Goal: Task Accomplishment & Management: Manage account settings

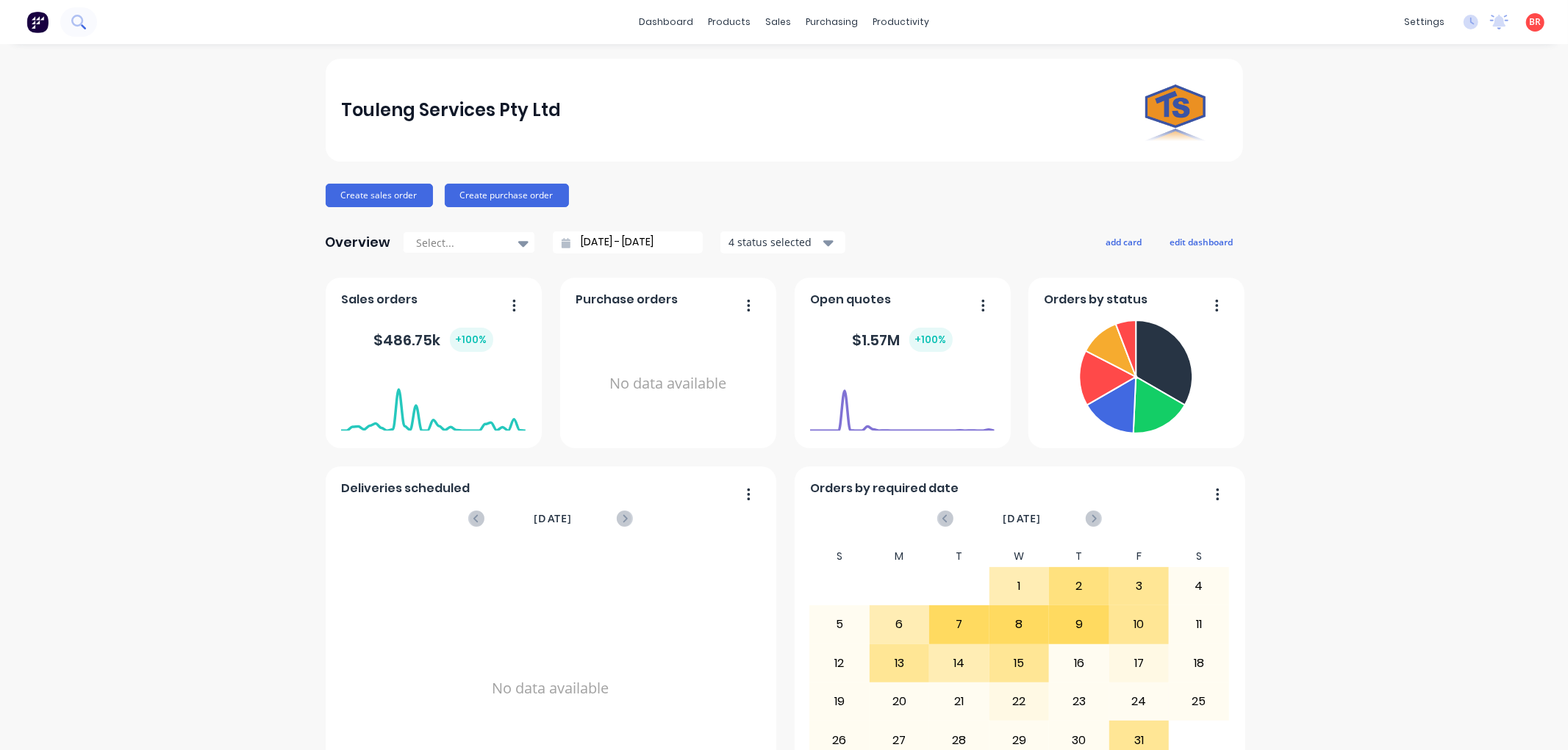
click at [83, 24] on icon at bounding box center [78, 21] width 14 height 14
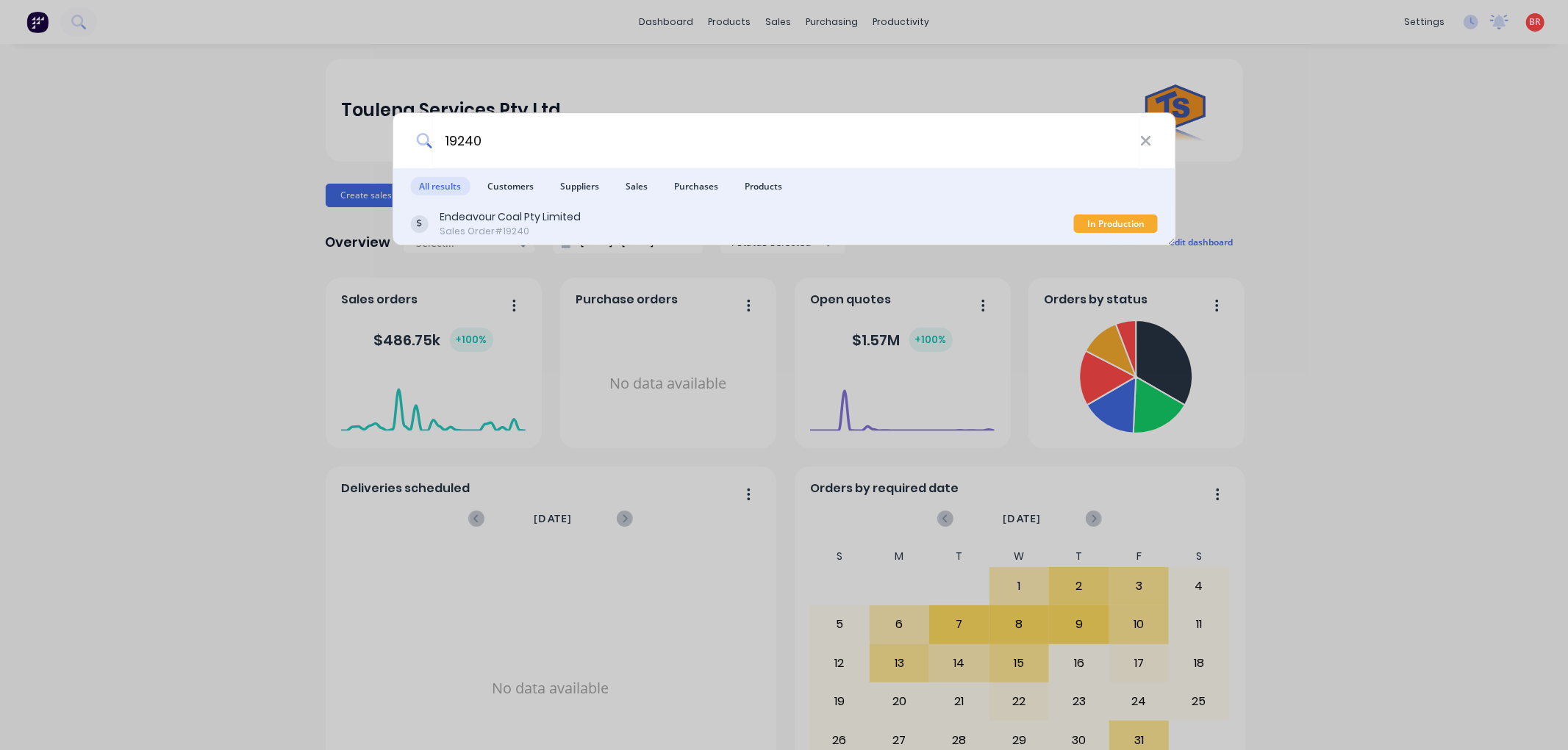
type input "19240"
click at [544, 218] on div "Endeavour Coal Pty Limited" at bounding box center [510, 217] width 141 height 15
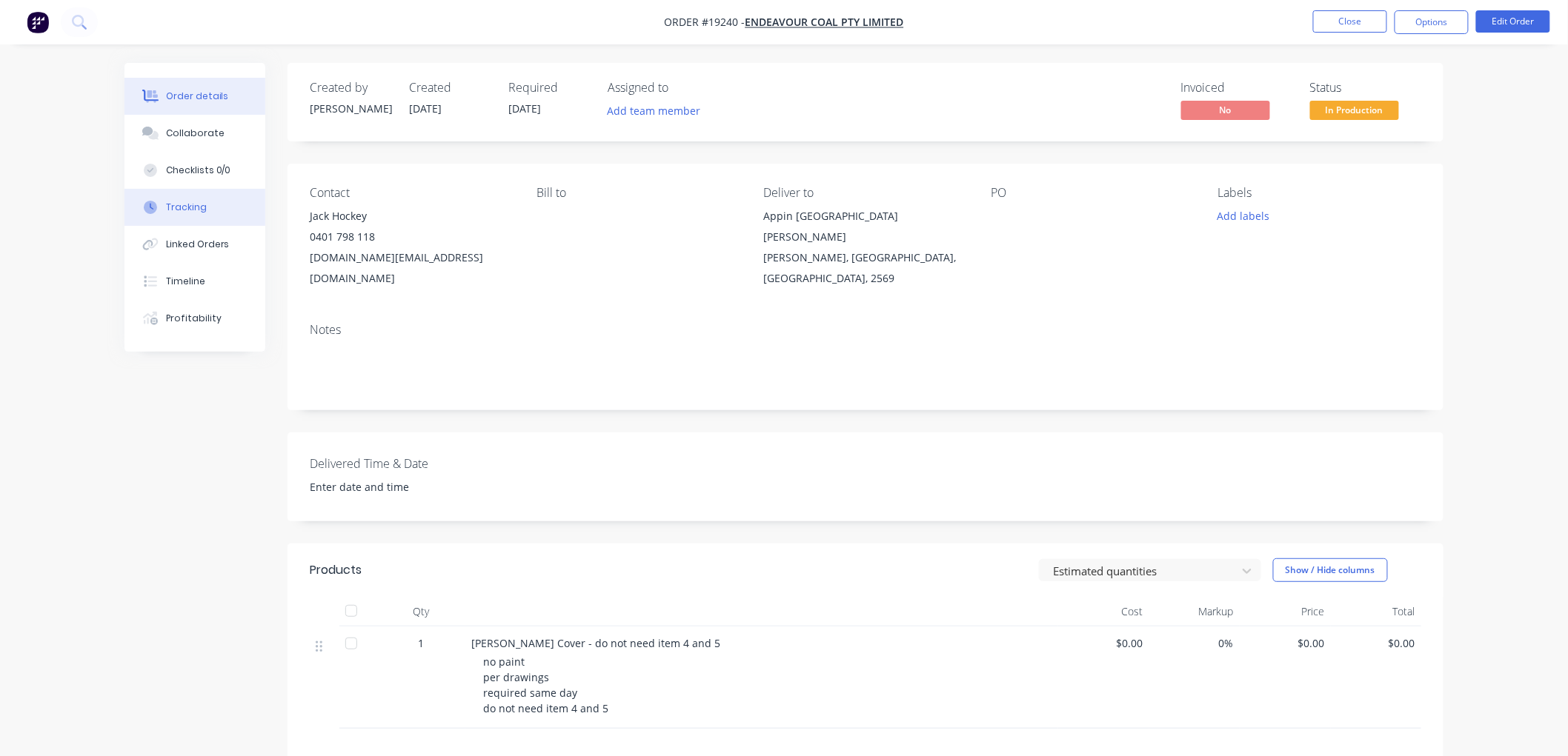
click at [200, 201] on div "Tracking" at bounding box center [186, 207] width 41 height 13
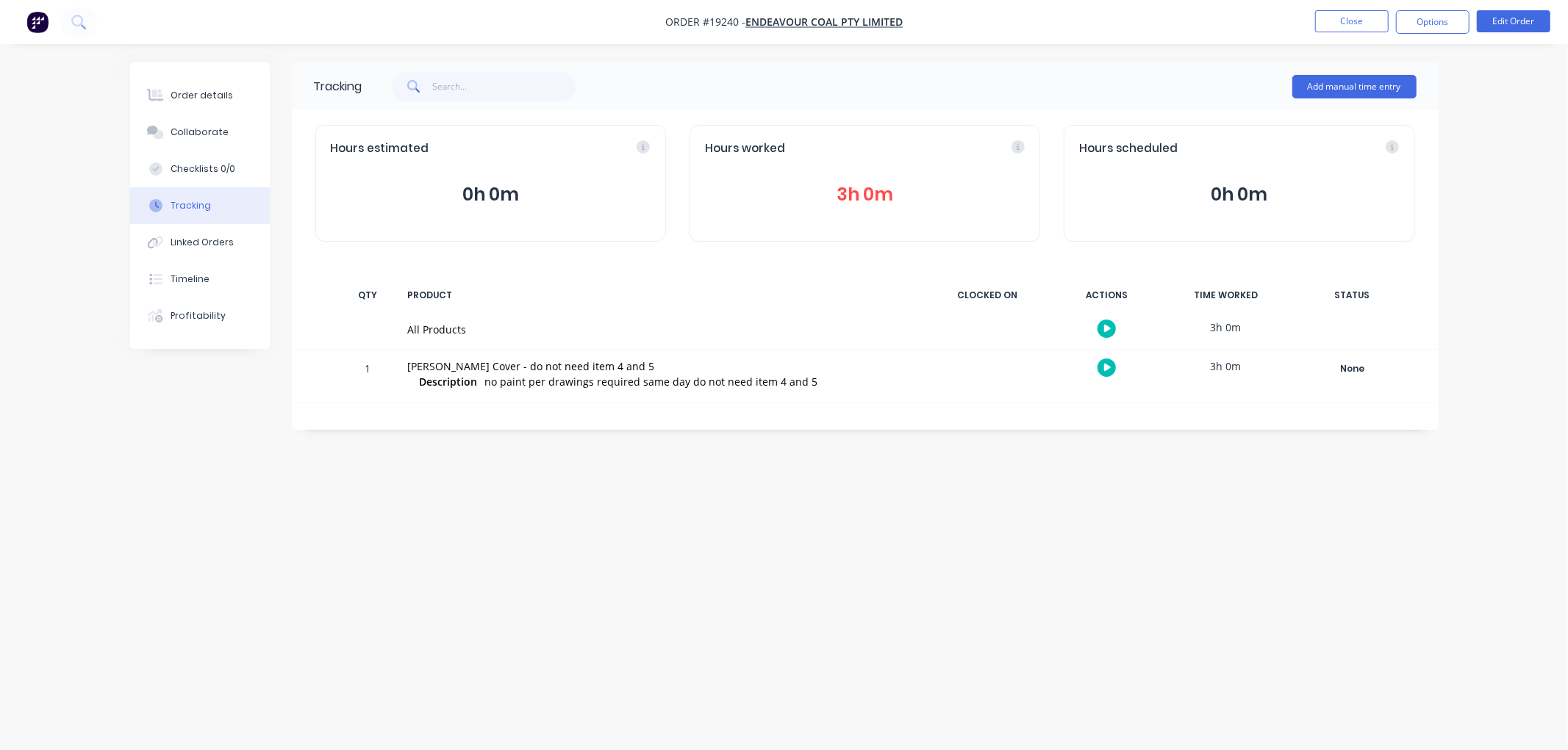
click at [873, 195] on button "3h 0m" at bounding box center [864, 195] width 319 height 28
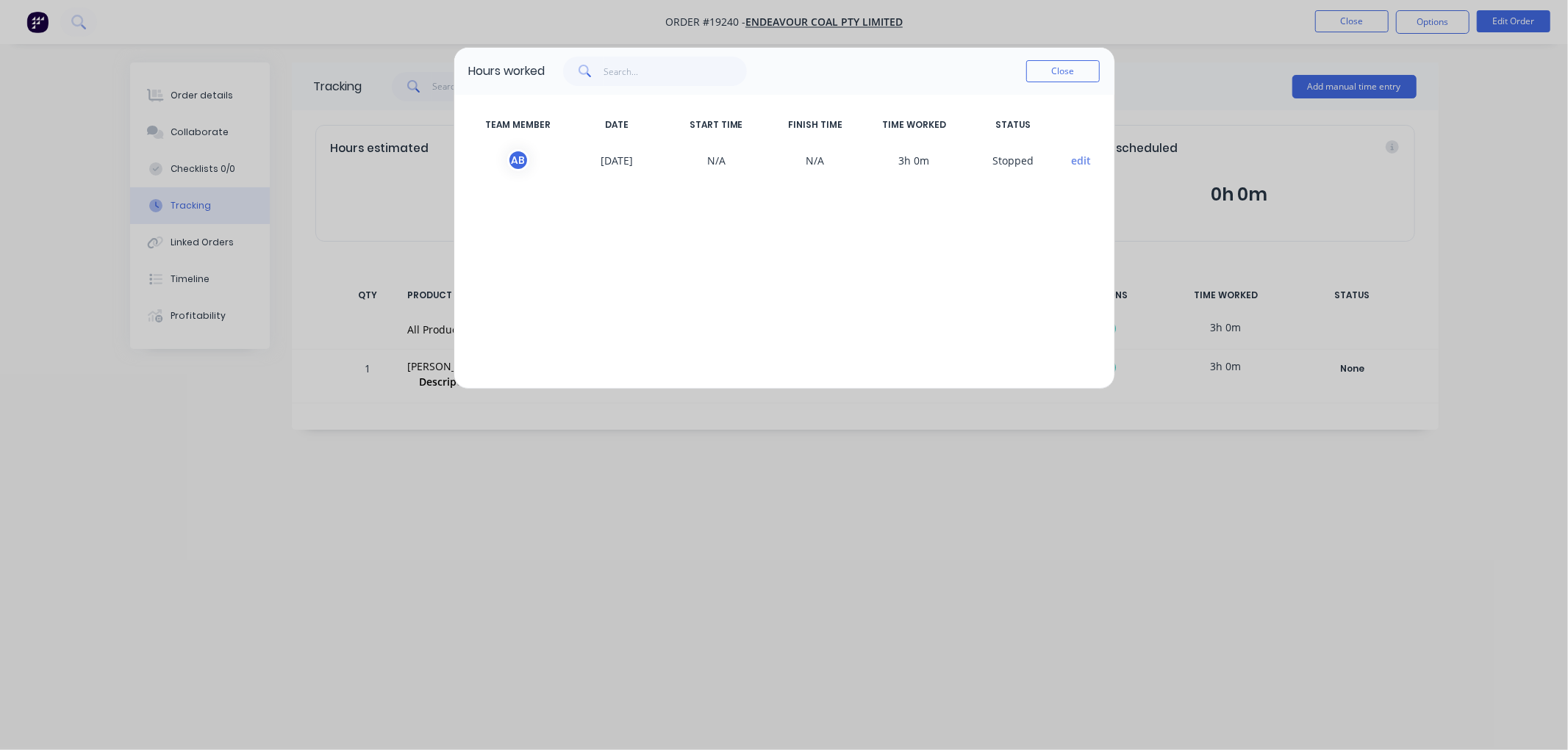
click at [1059, 69] on button "Close" at bounding box center [1063, 72] width 74 height 22
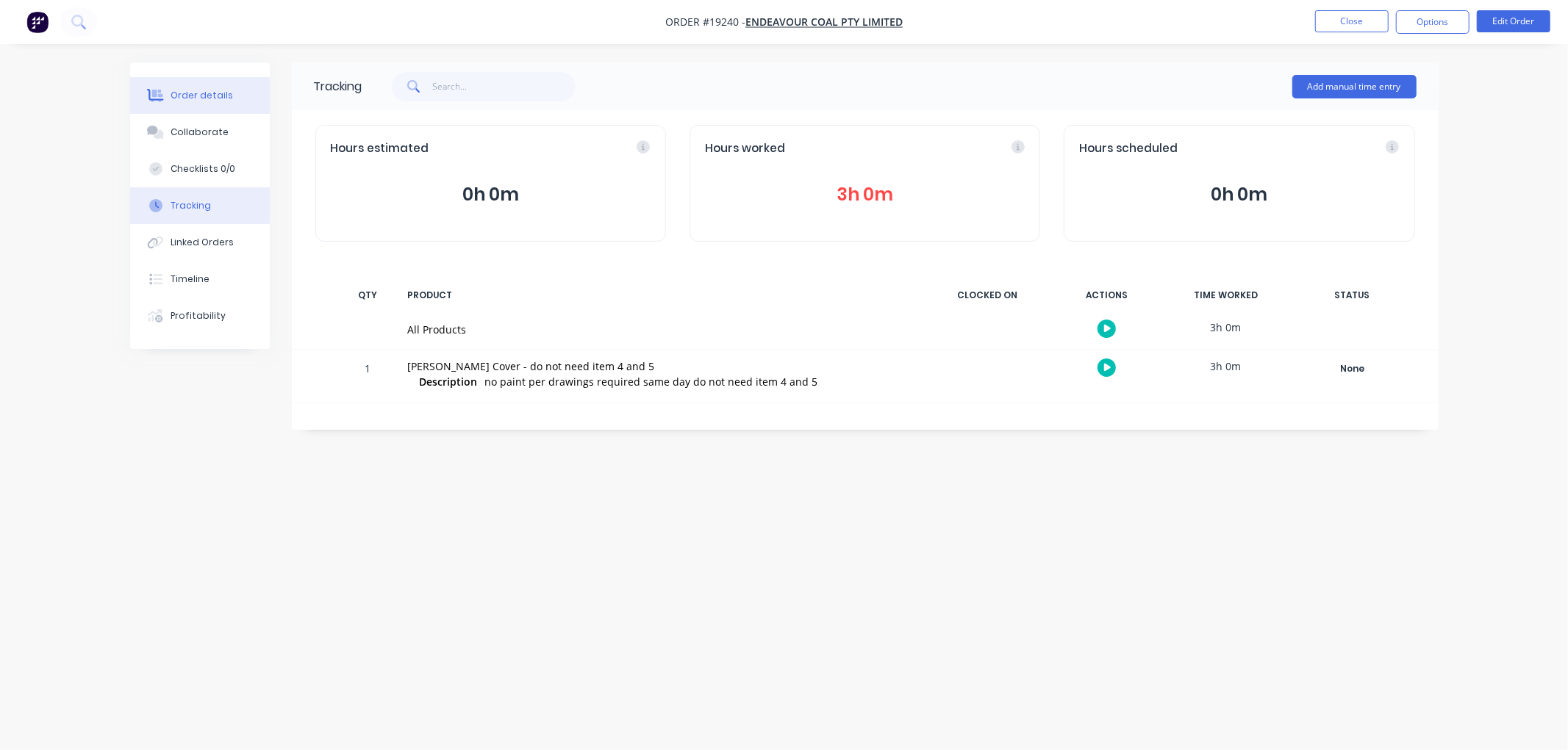
click at [193, 90] on div "Order details" at bounding box center [201, 96] width 63 height 13
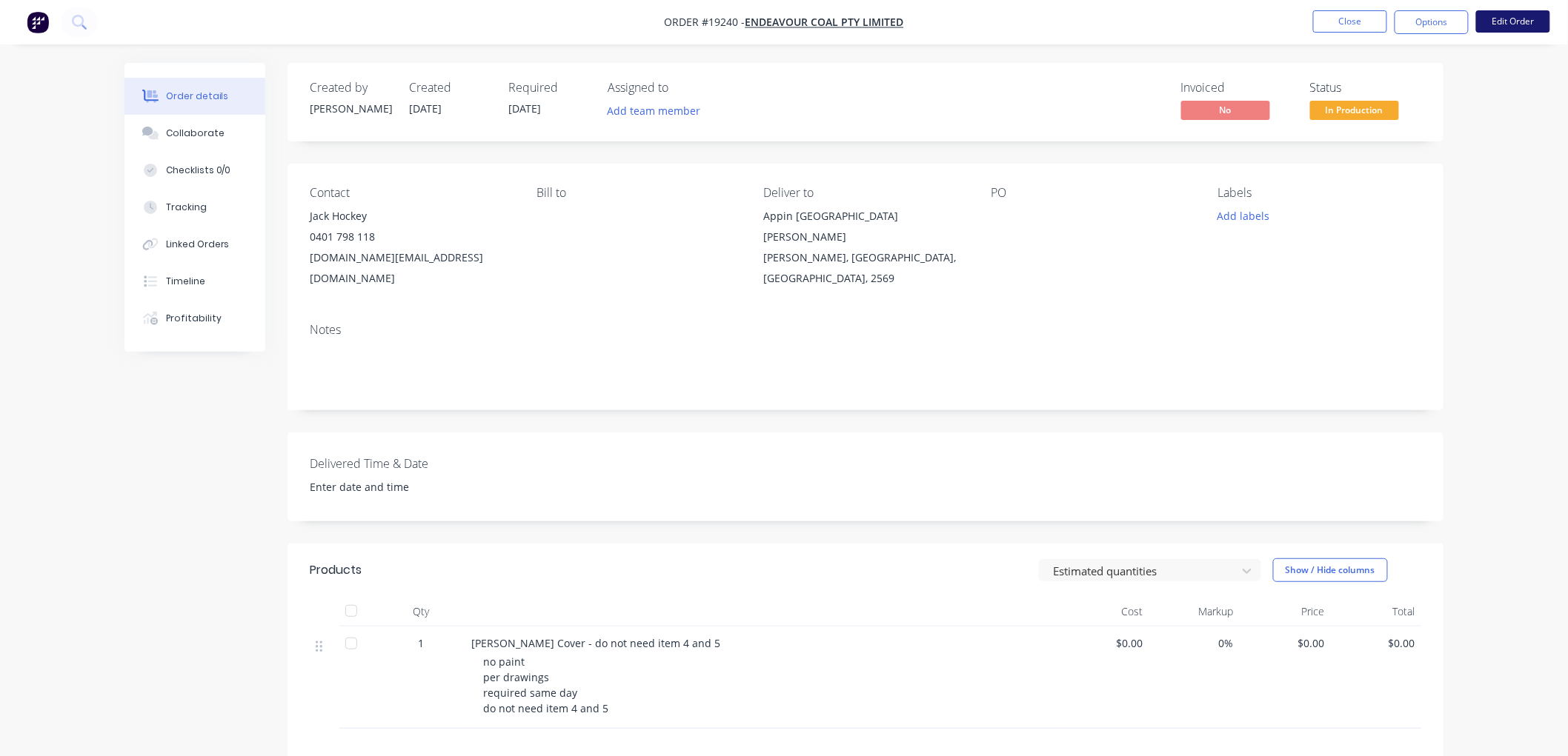
click at [1494, 21] on button "Edit Order" at bounding box center [1513, 22] width 74 height 22
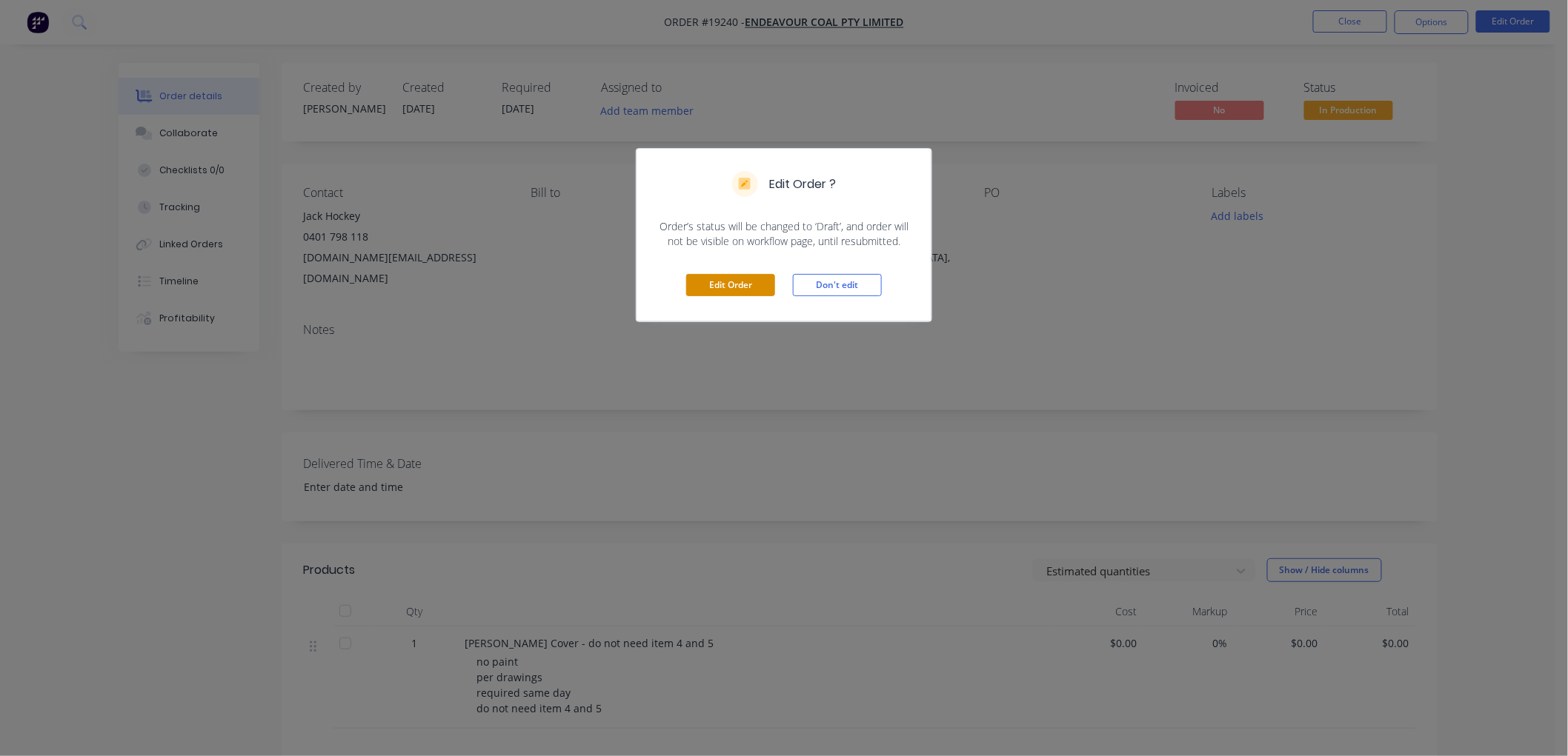
click at [708, 282] on button "Edit Order" at bounding box center [731, 285] width 89 height 22
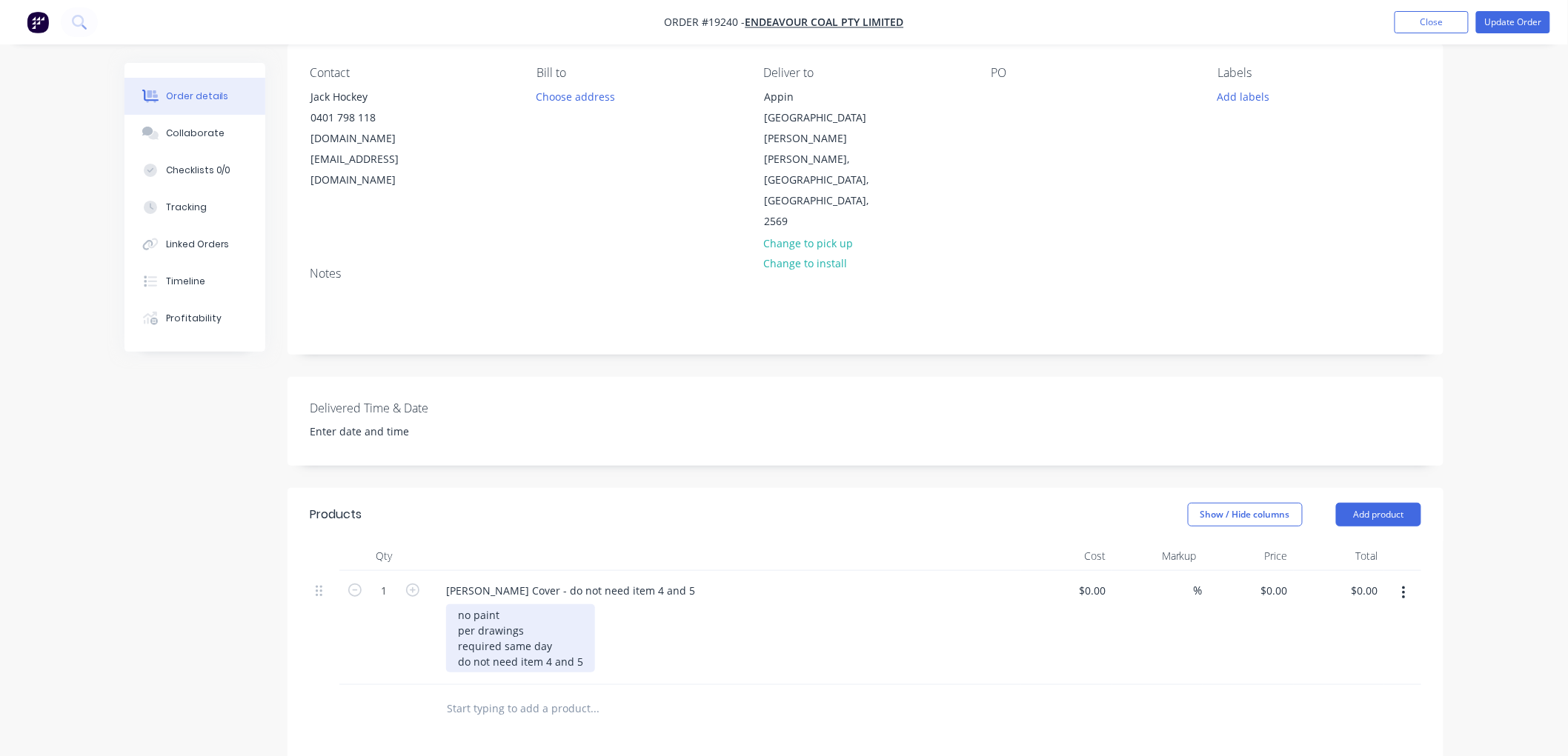
scroll to position [247, 0]
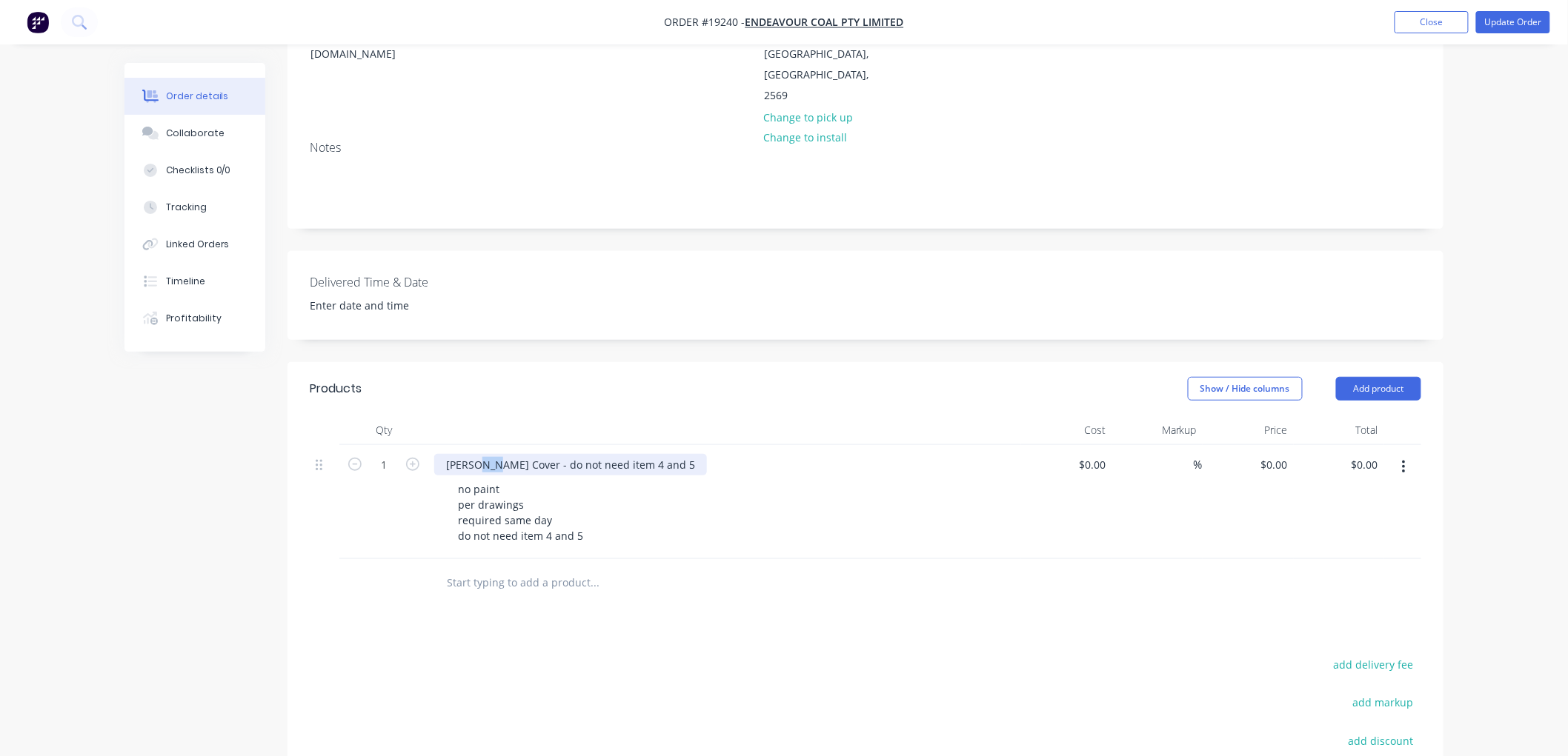
drag, startPoint x: 493, startPoint y: 402, endPoint x: 478, endPoint y: 402, distance: 15.0
click at [478, 454] on div "[PERSON_NAME] Cover - do not need item 4 and 5" at bounding box center [570, 465] width 273 height 22
drag, startPoint x: 499, startPoint y: 401, endPoint x: 462, endPoint y: 403, distance: 37.1
click at [462, 454] on div "[PERSON_NAME] Cover - do not need item 4 and 5" at bounding box center [570, 465] width 273 height 22
drag, startPoint x: 520, startPoint y: 400, endPoint x: 498, endPoint y: 404, distance: 22.4
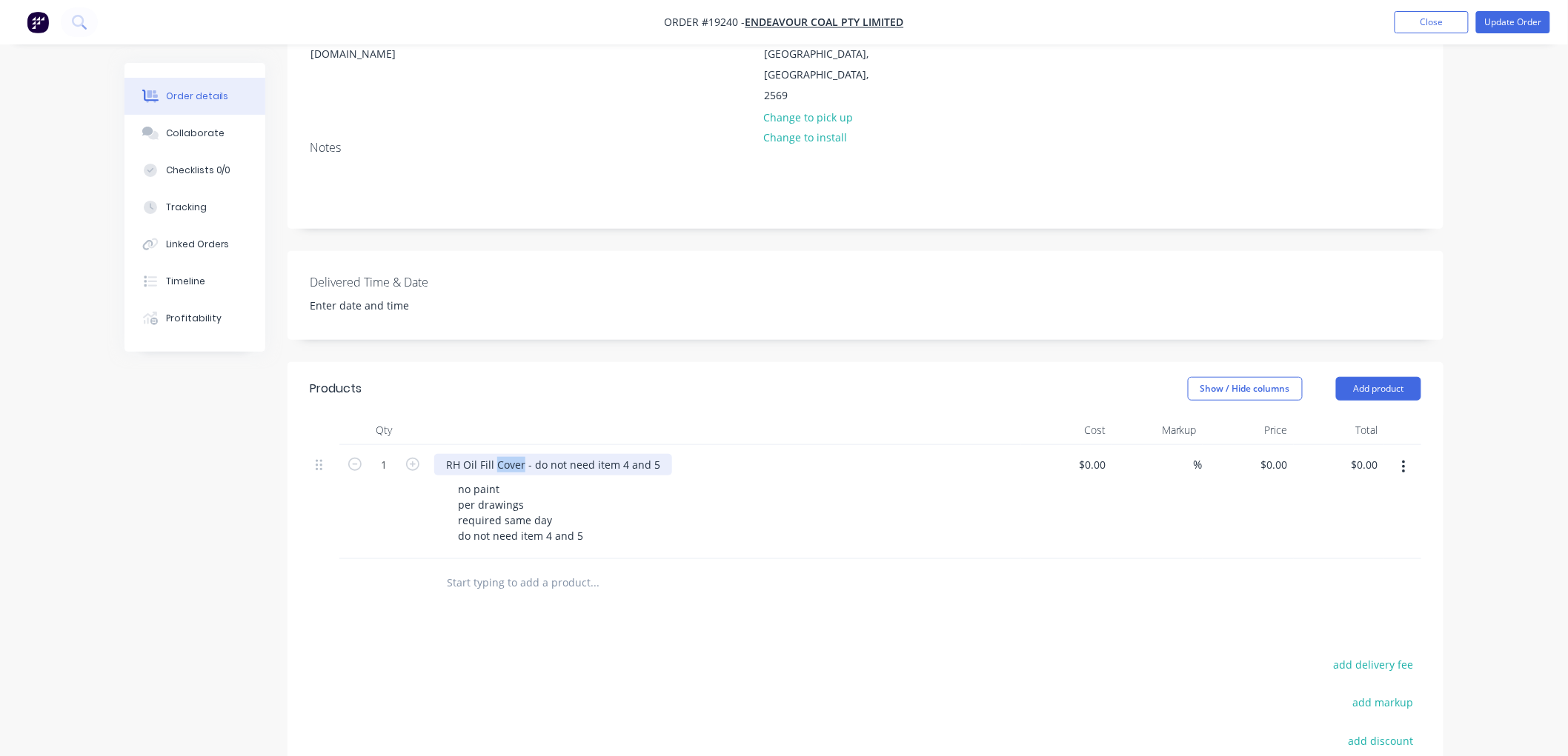
click at [498, 454] on div "RH Oil Fill Cover - do not need item 4 and 5" at bounding box center [553, 465] width 238 height 22
drag, startPoint x: 639, startPoint y: 404, endPoint x: 532, endPoint y: 413, distance: 107.4
click at [532, 454] on div "RH Oil Fill Door - do not need item 4 and 5" at bounding box center [551, 465] width 233 height 22
click at [1090, 445] on div "0 0" at bounding box center [1066, 502] width 91 height 114
click at [1478, 307] on div "Order details Collaborate Checklists 0/0 Tracking Linked Orders Timeline Profit…" at bounding box center [784, 369] width 1568 height 1232
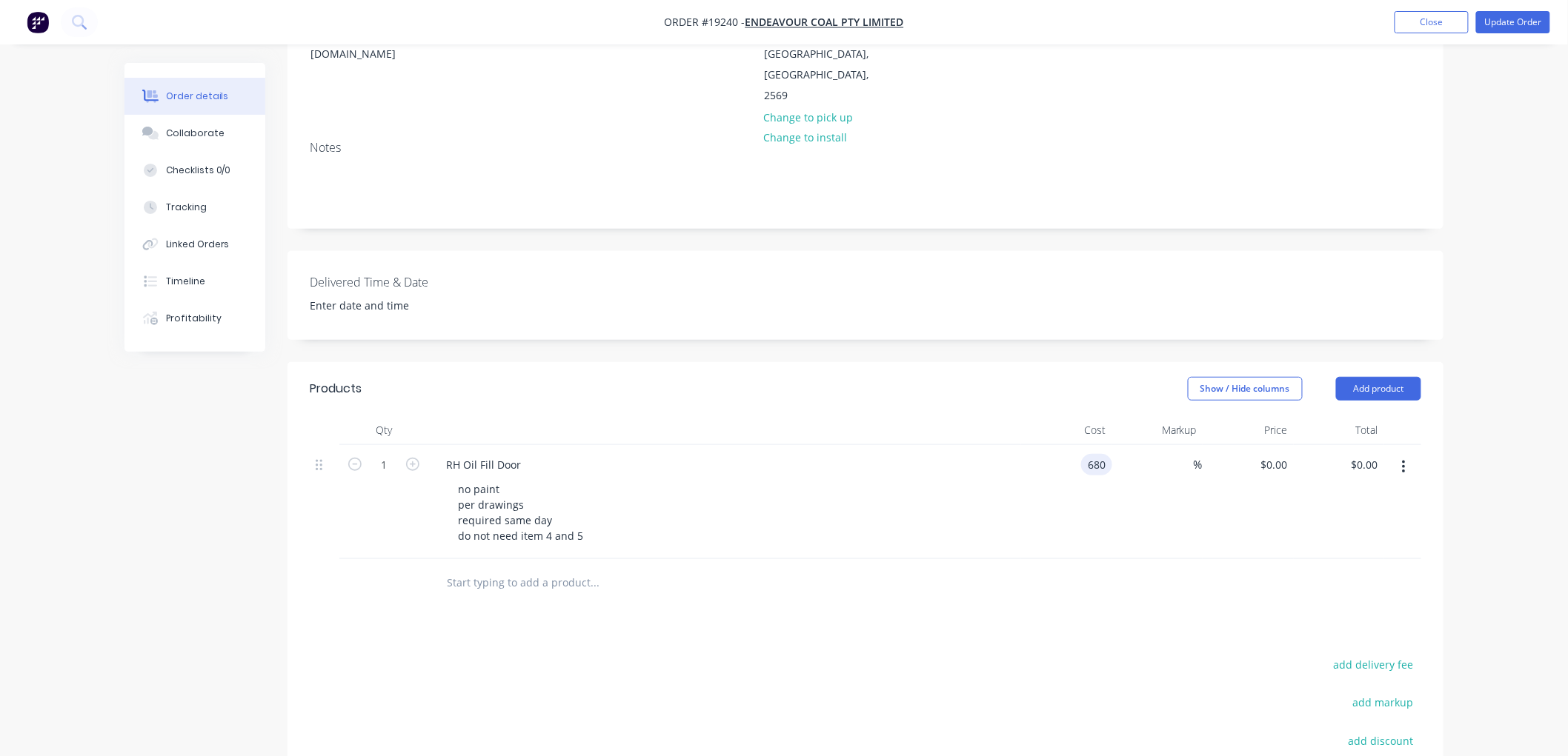
type input "$680.00"
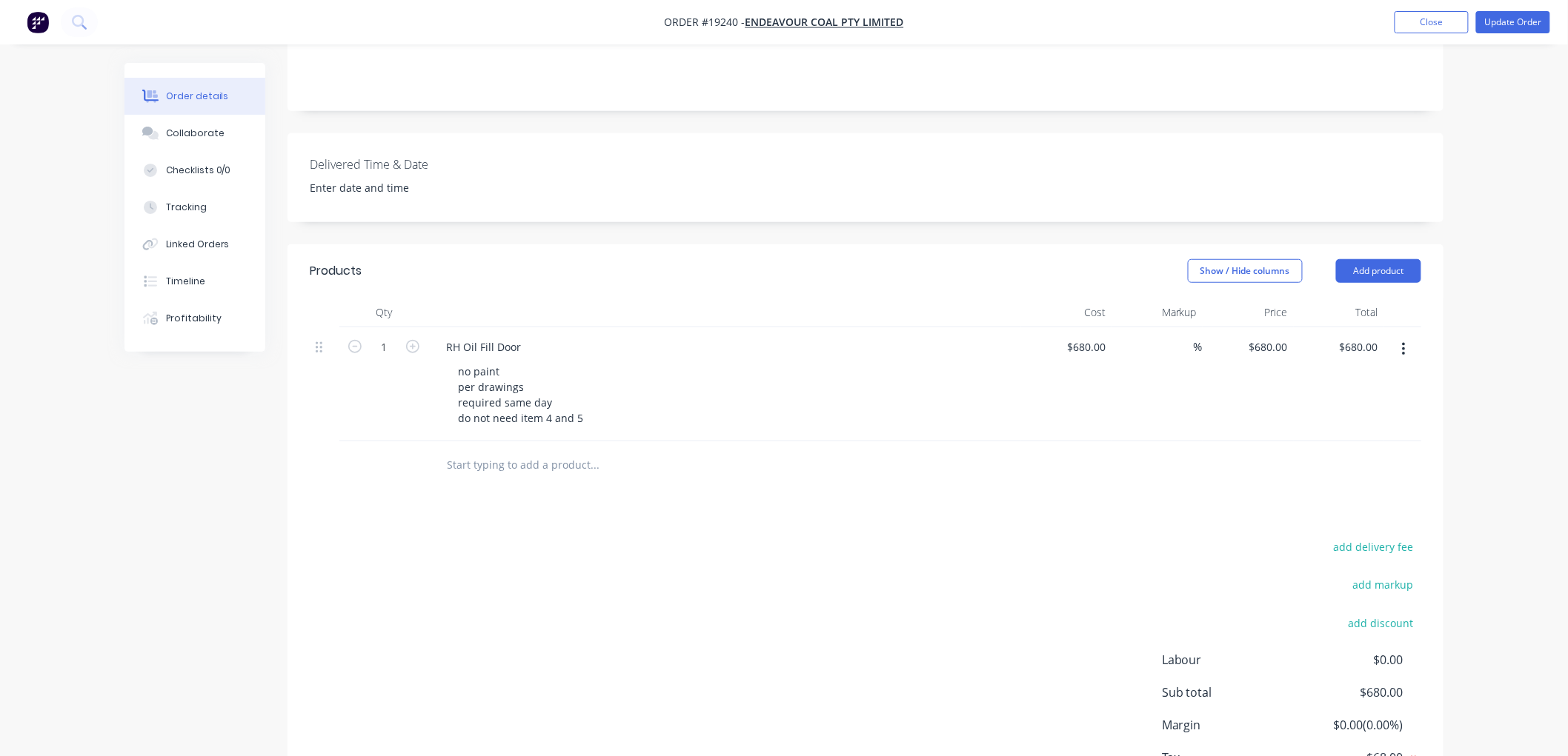
scroll to position [413, 0]
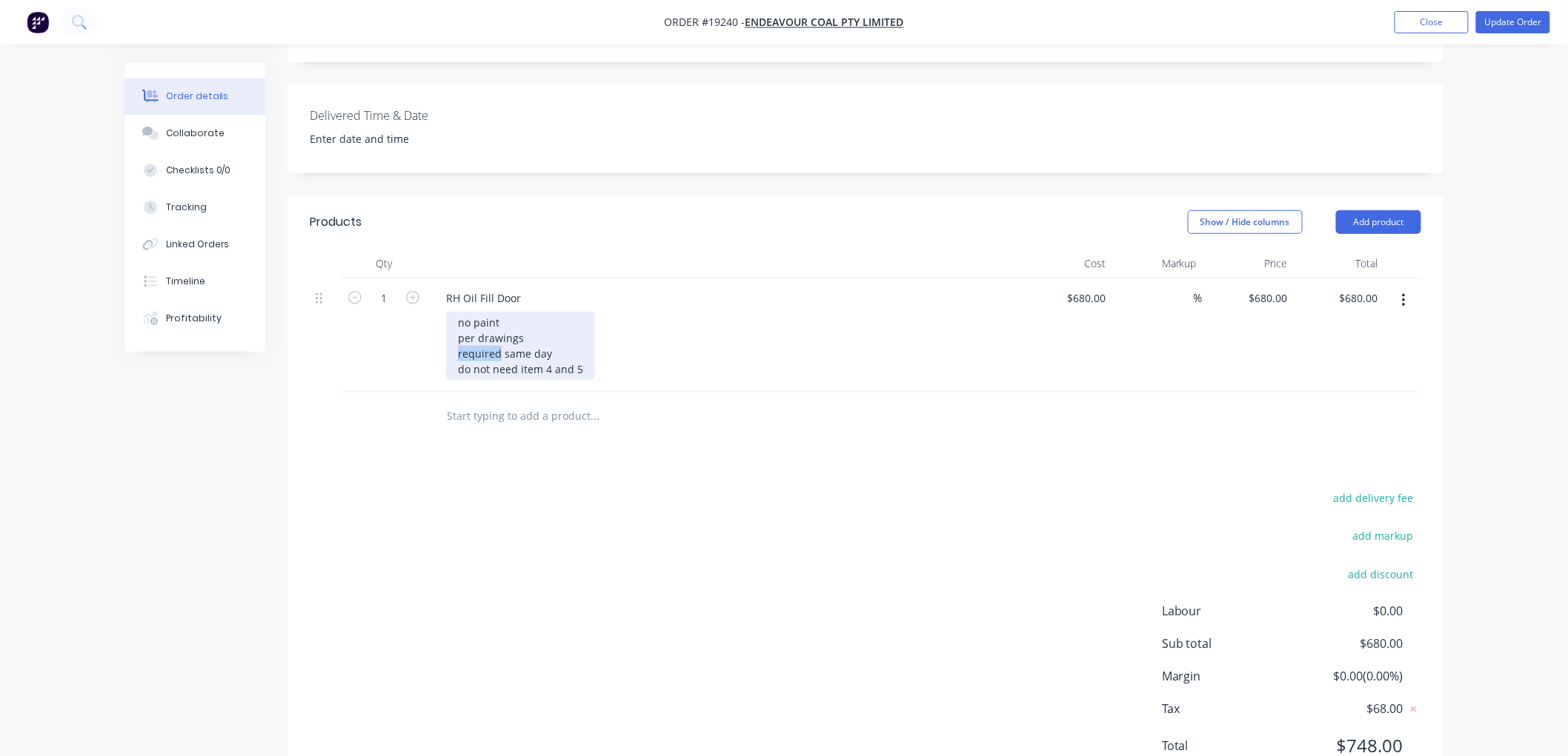
drag, startPoint x: 499, startPoint y: 291, endPoint x: 454, endPoint y: 291, distance: 45.0
click at [454, 312] on div "no paint per drawings required same day do not need item 4 and 5" at bounding box center [520, 346] width 149 height 68
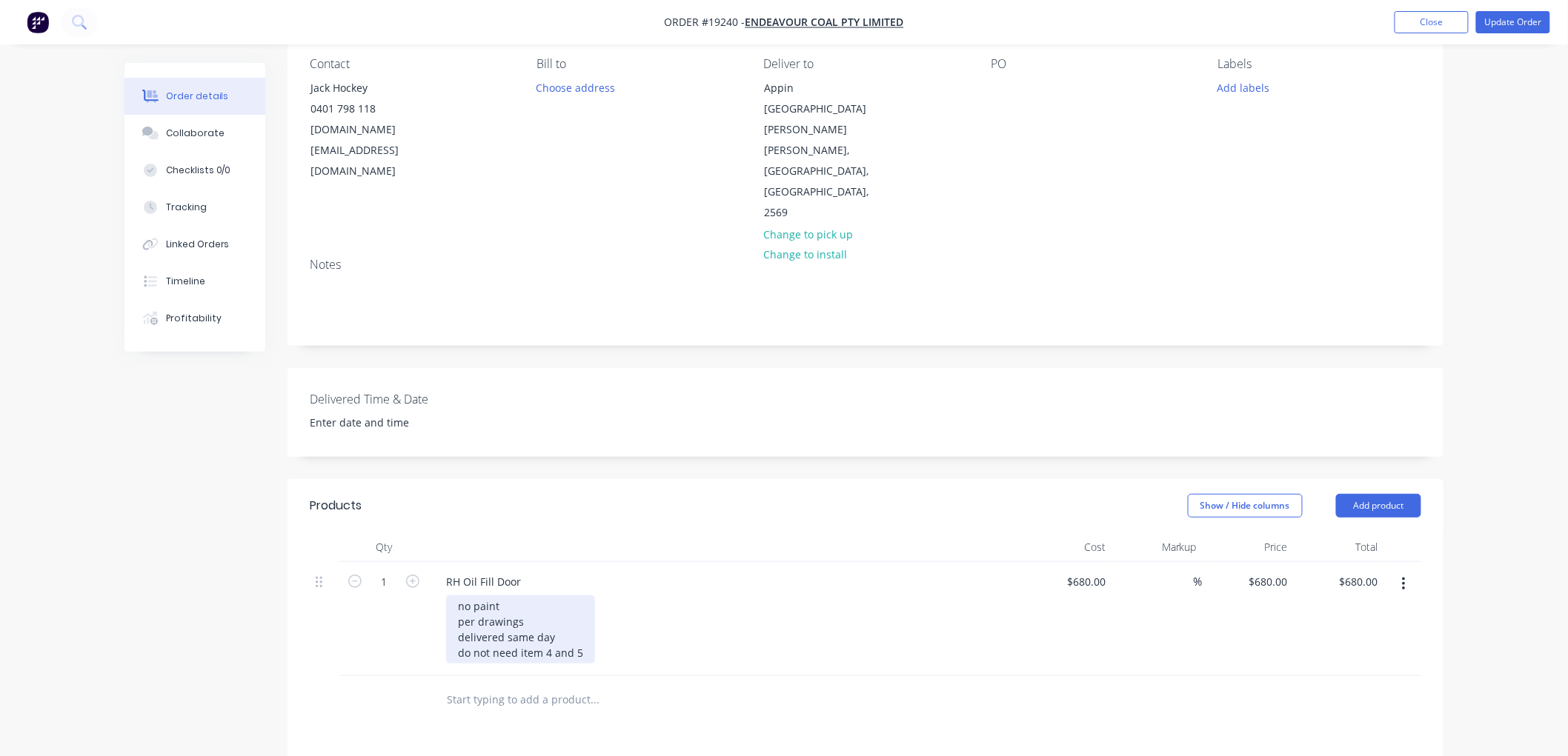
scroll to position [0, 0]
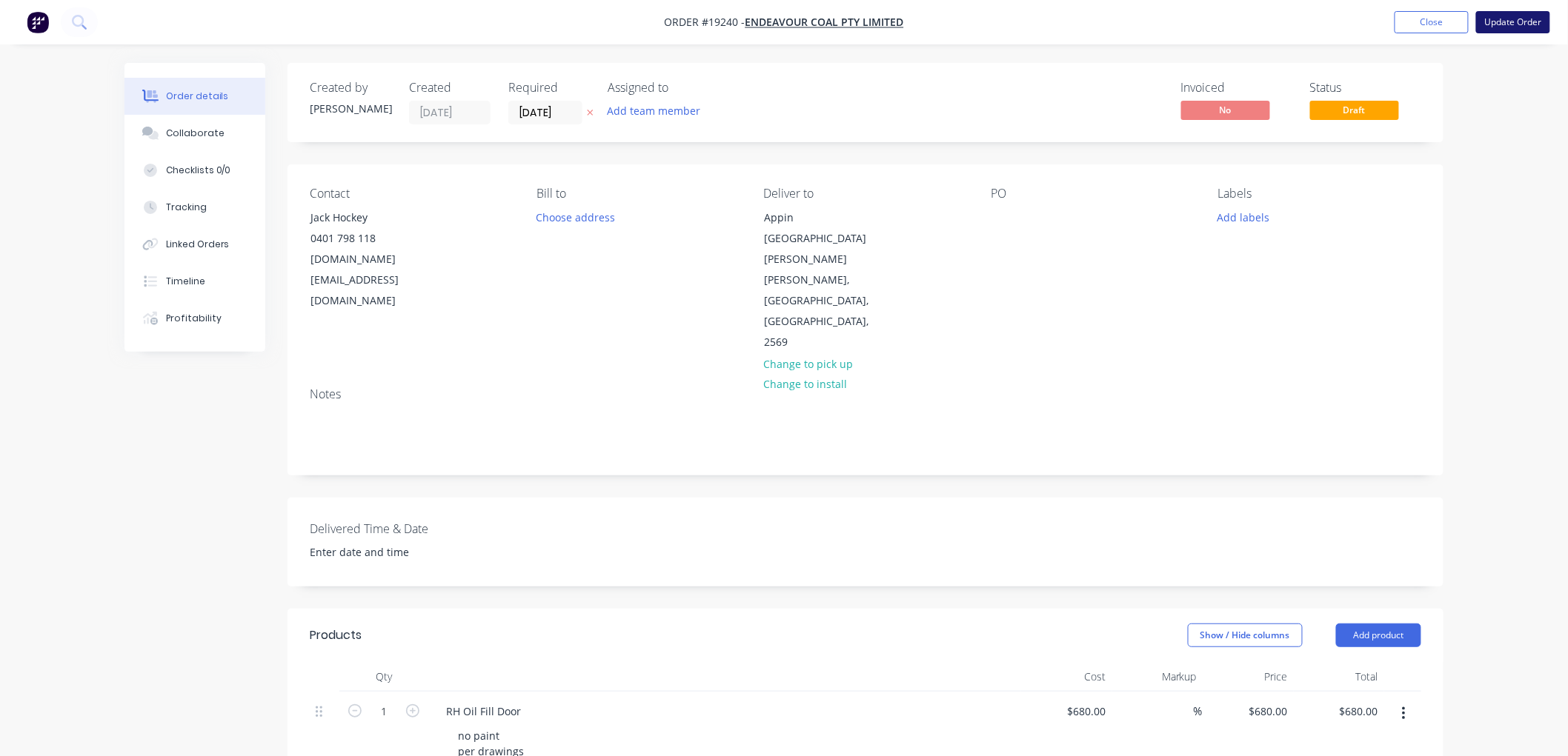
click at [1494, 22] on button "Update Order" at bounding box center [1513, 22] width 74 height 22
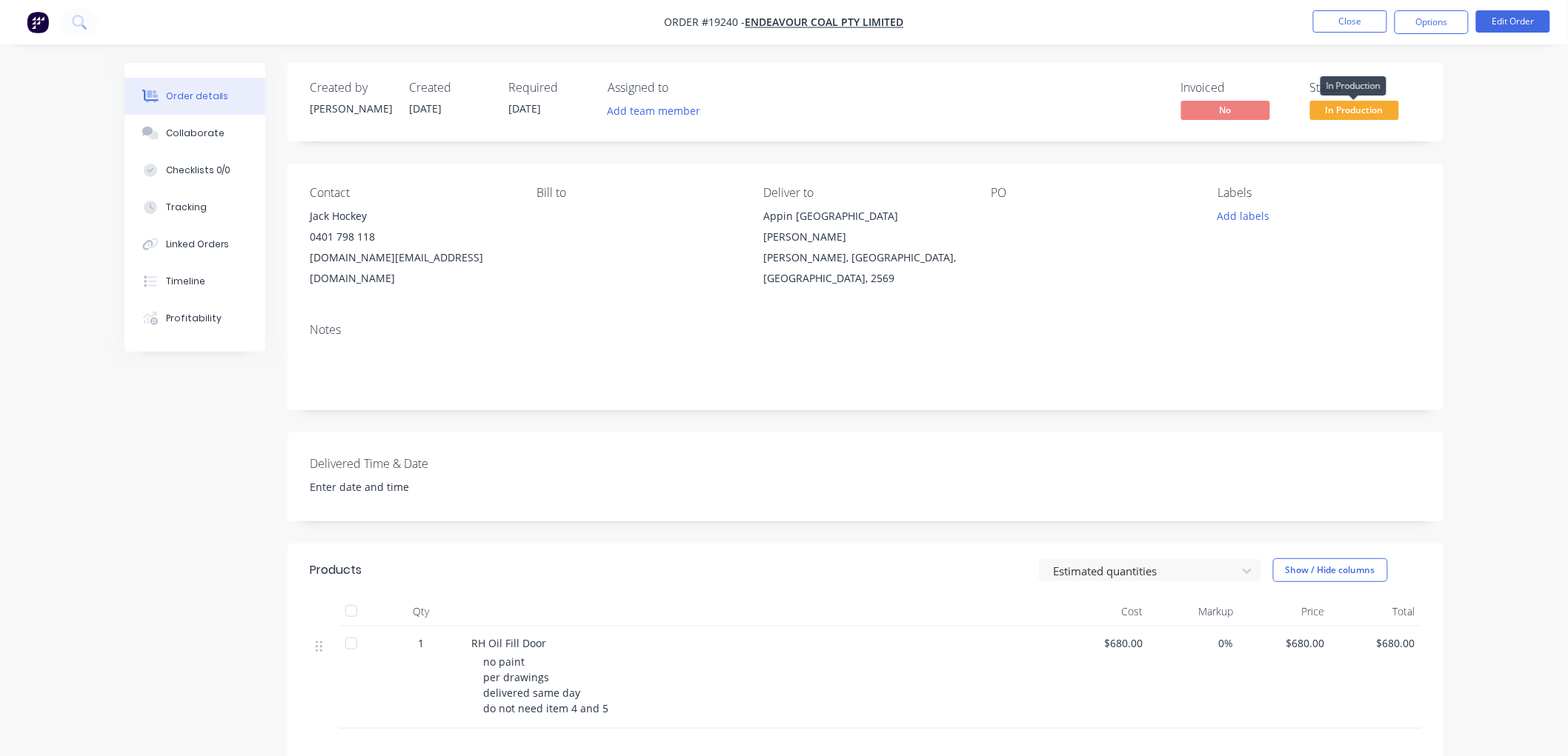
click at [1359, 109] on span "In Production" at bounding box center [1355, 110] width 89 height 19
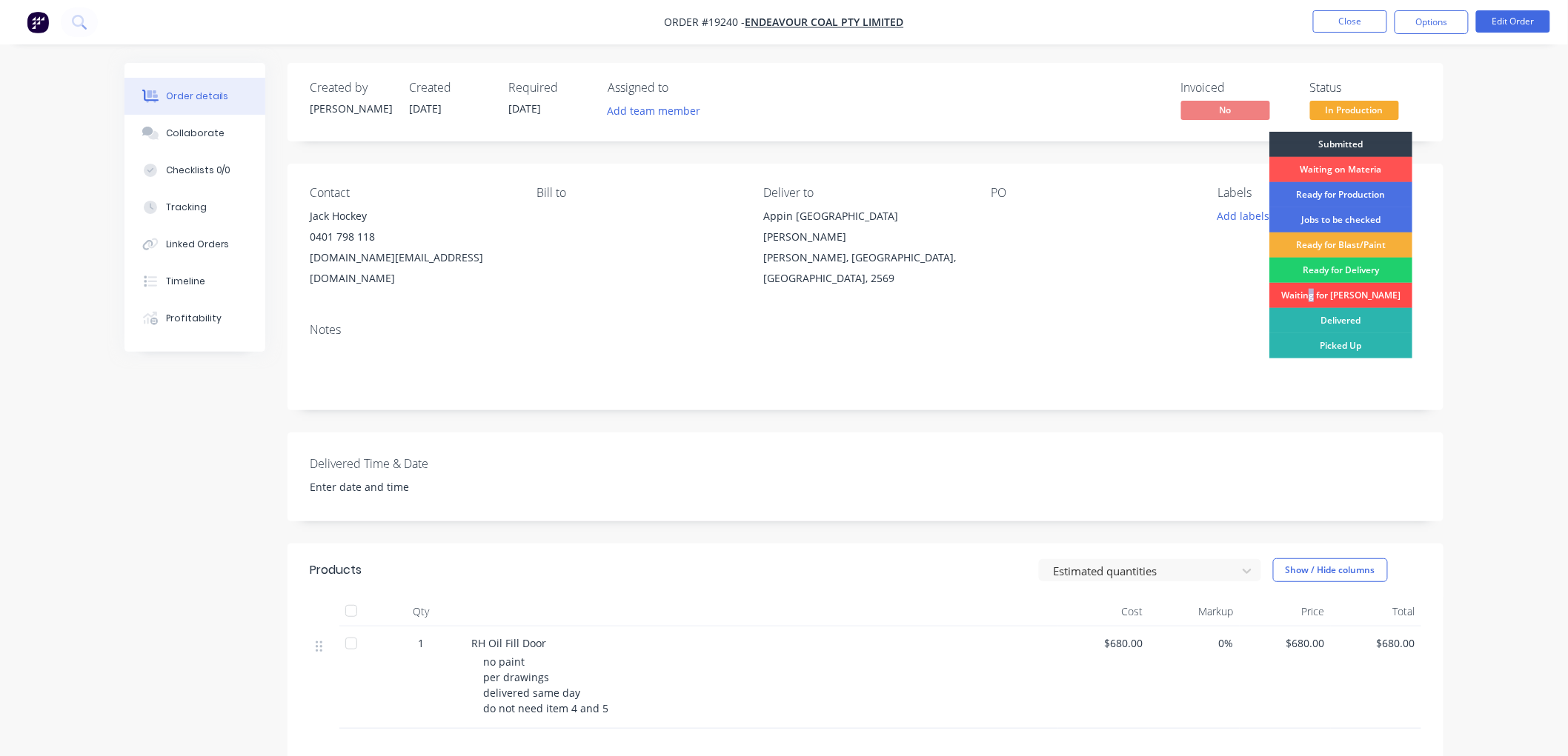
click at [1332, 294] on div "Waiting for [PERSON_NAME]" at bounding box center [1340, 296] width 143 height 25
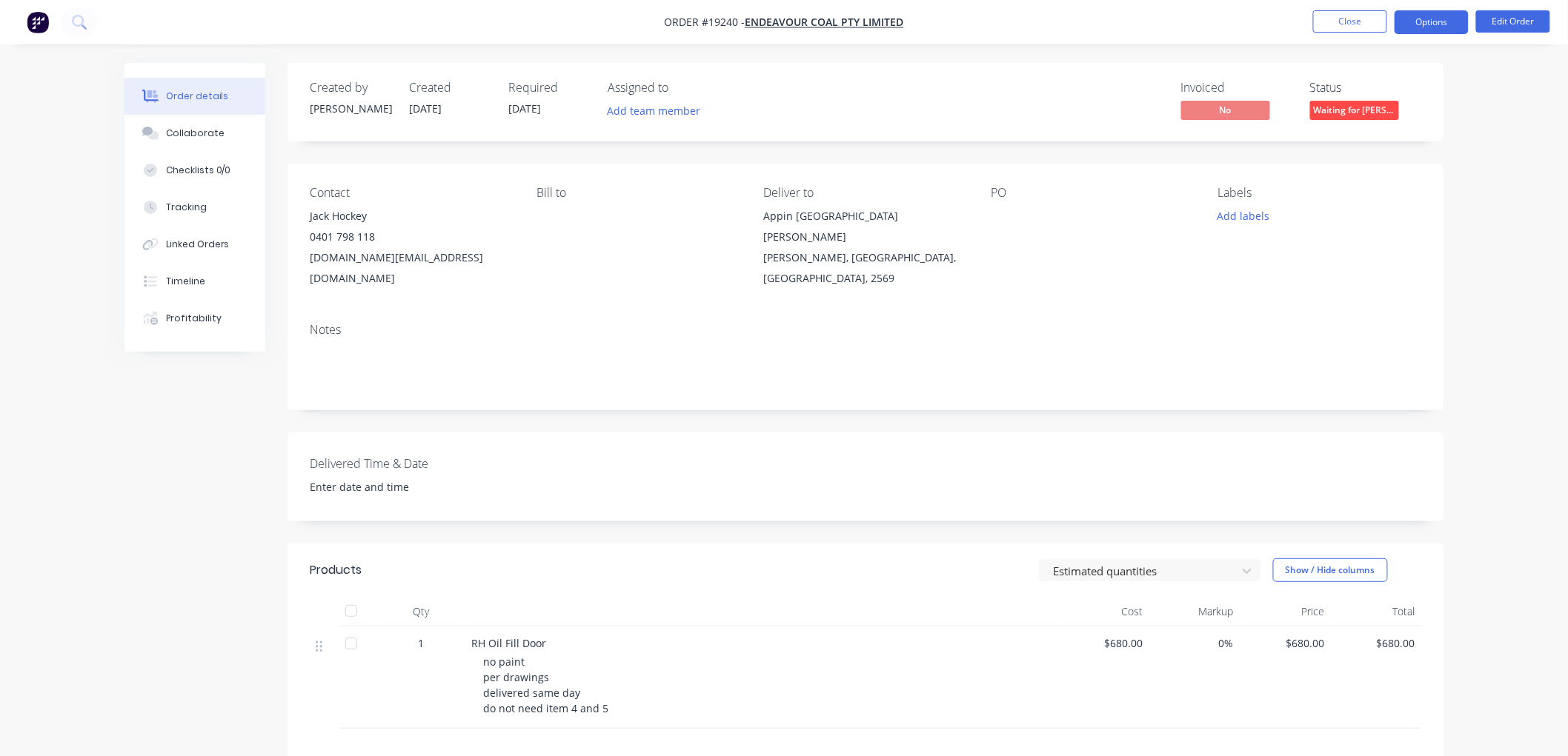
click at [1409, 25] on button "Options" at bounding box center [1431, 22] width 74 height 24
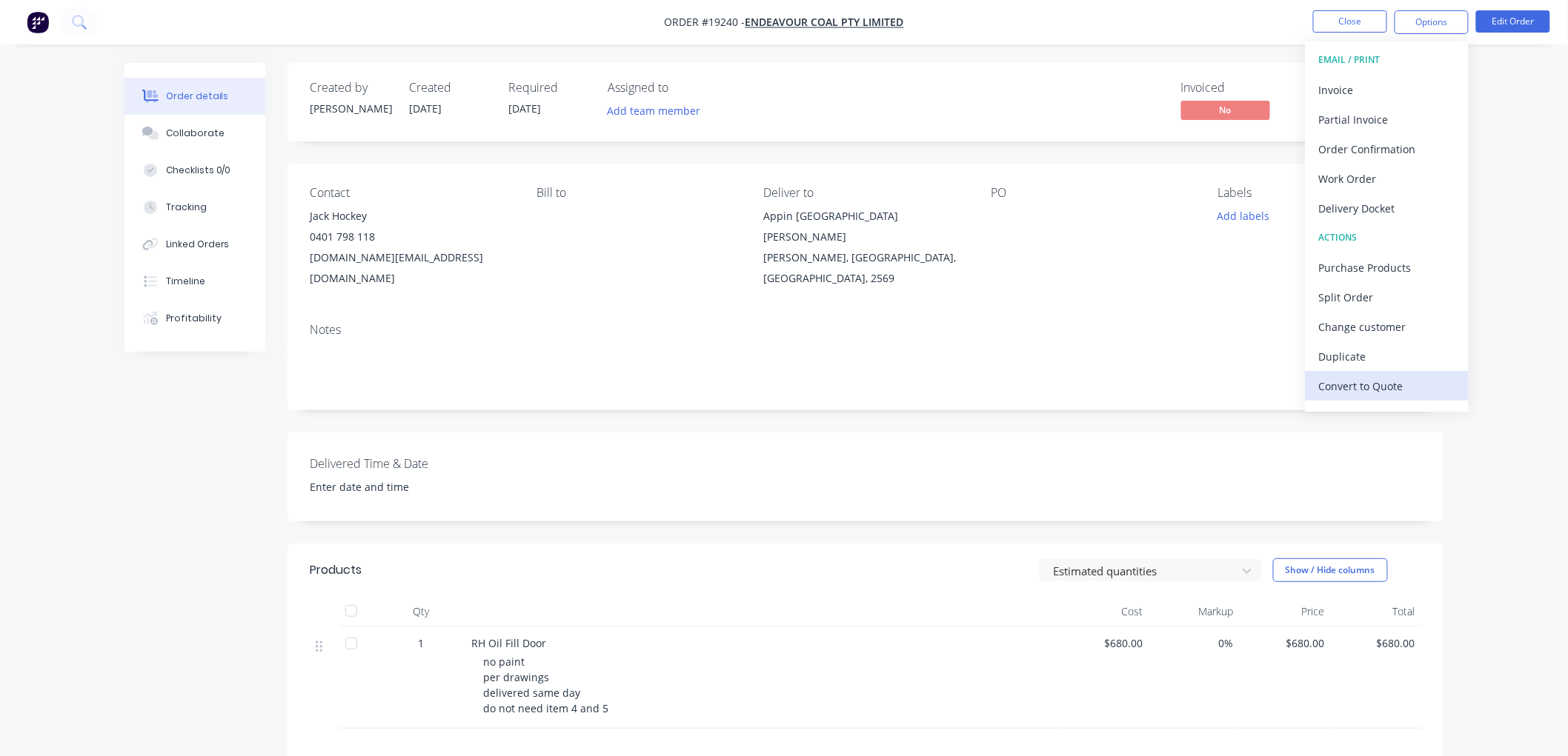
click at [1361, 388] on div "Convert to Quote" at bounding box center [1387, 386] width 136 height 22
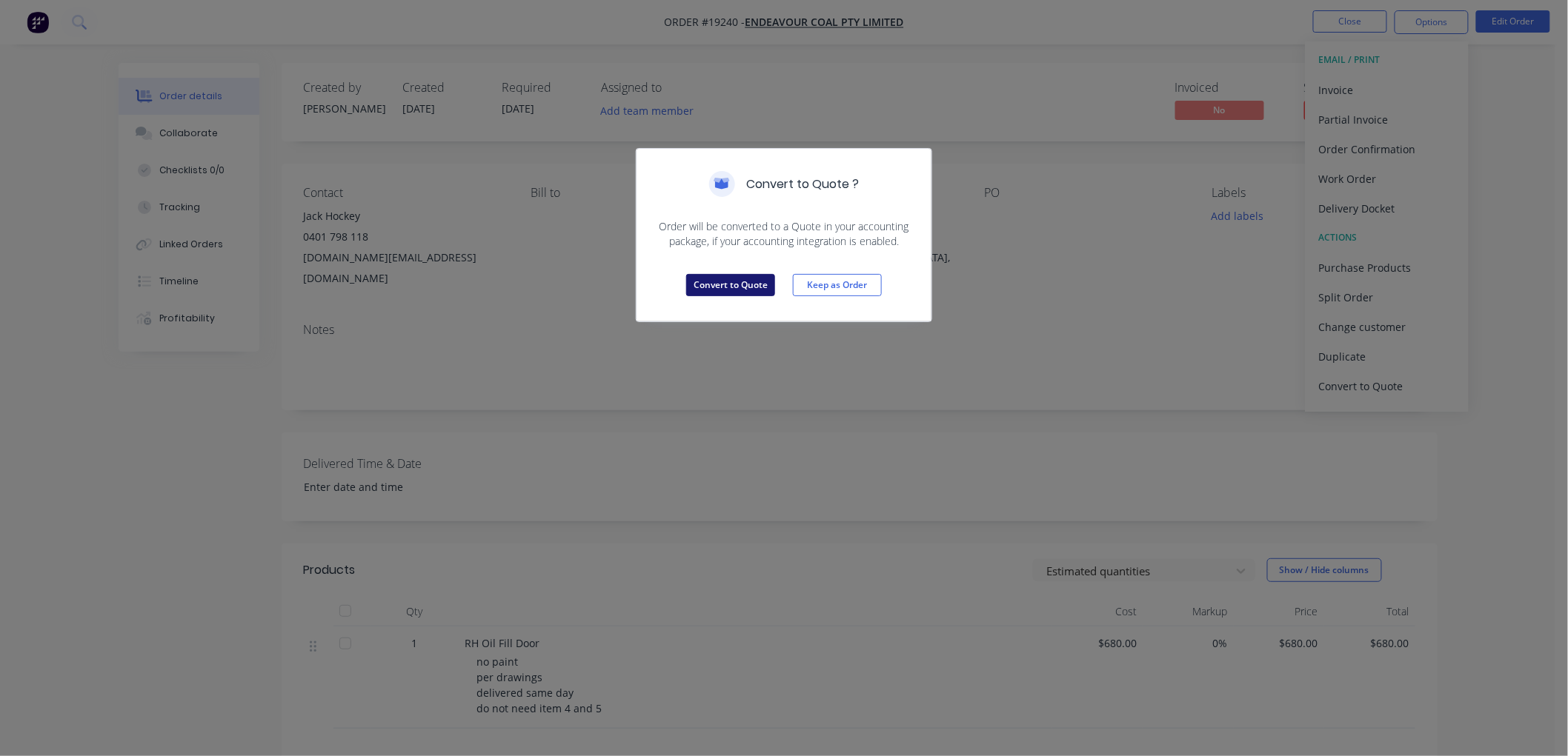
click at [737, 288] on button "Convert to Quote" at bounding box center [731, 285] width 89 height 22
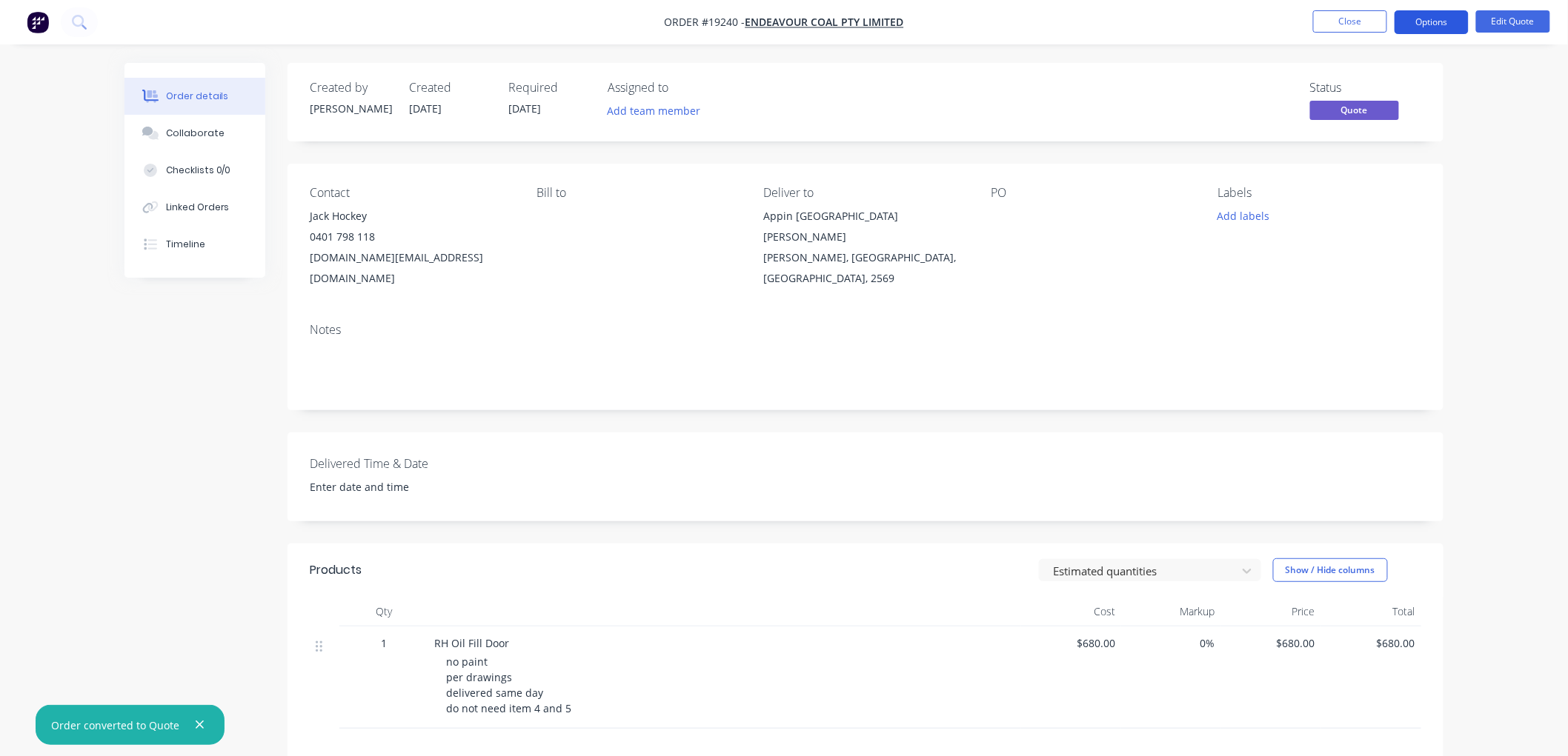
click at [1422, 22] on button "Options" at bounding box center [1431, 22] width 74 height 24
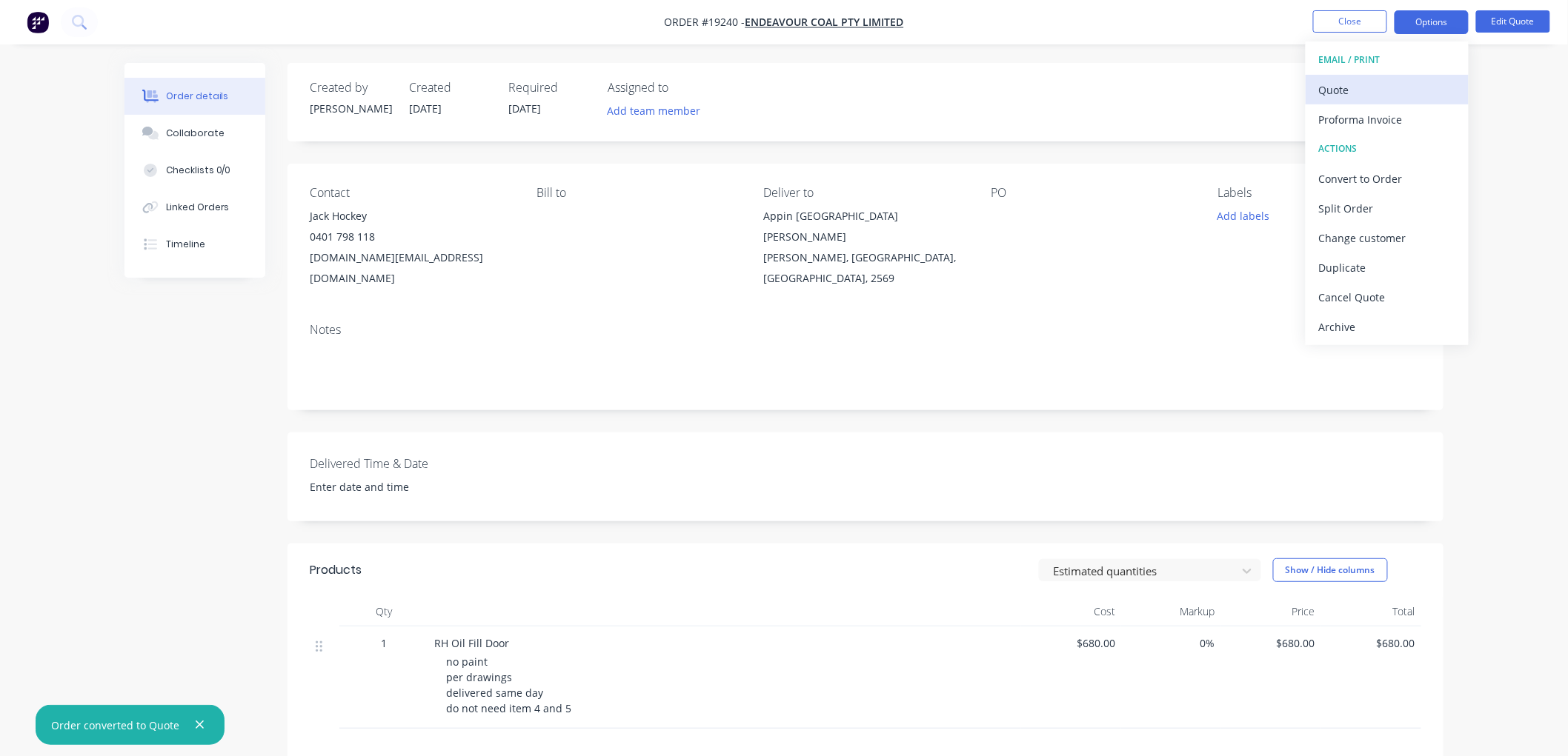
click at [1342, 89] on div "Quote" at bounding box center [1387, 90] width 136 height 22
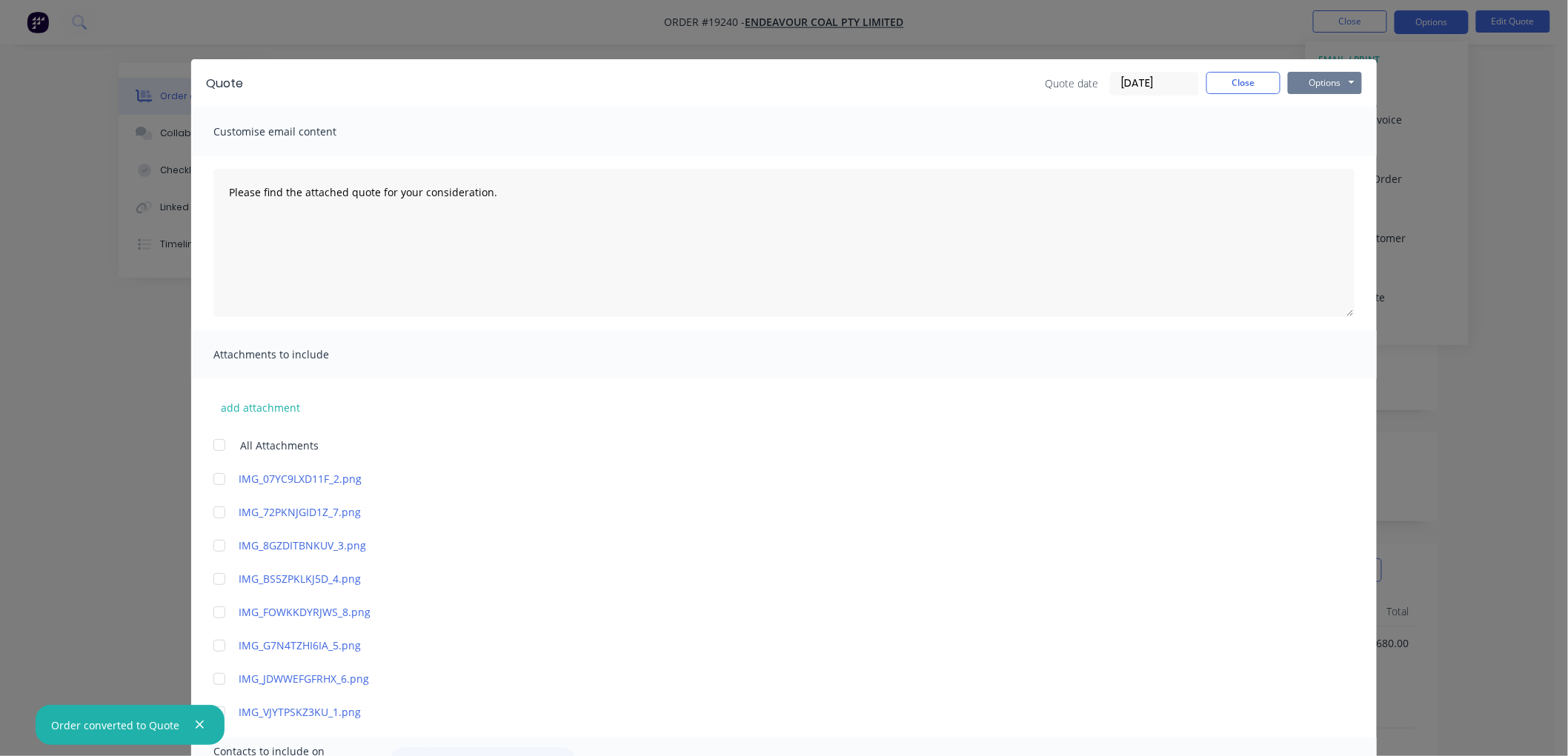
click at [1319, 84] on button "Options" at bounding box center [1325, 83] width 74 height 22
click at [1323, 129] on button "Print" at bounding box center [1335, 133] width 95 height 25
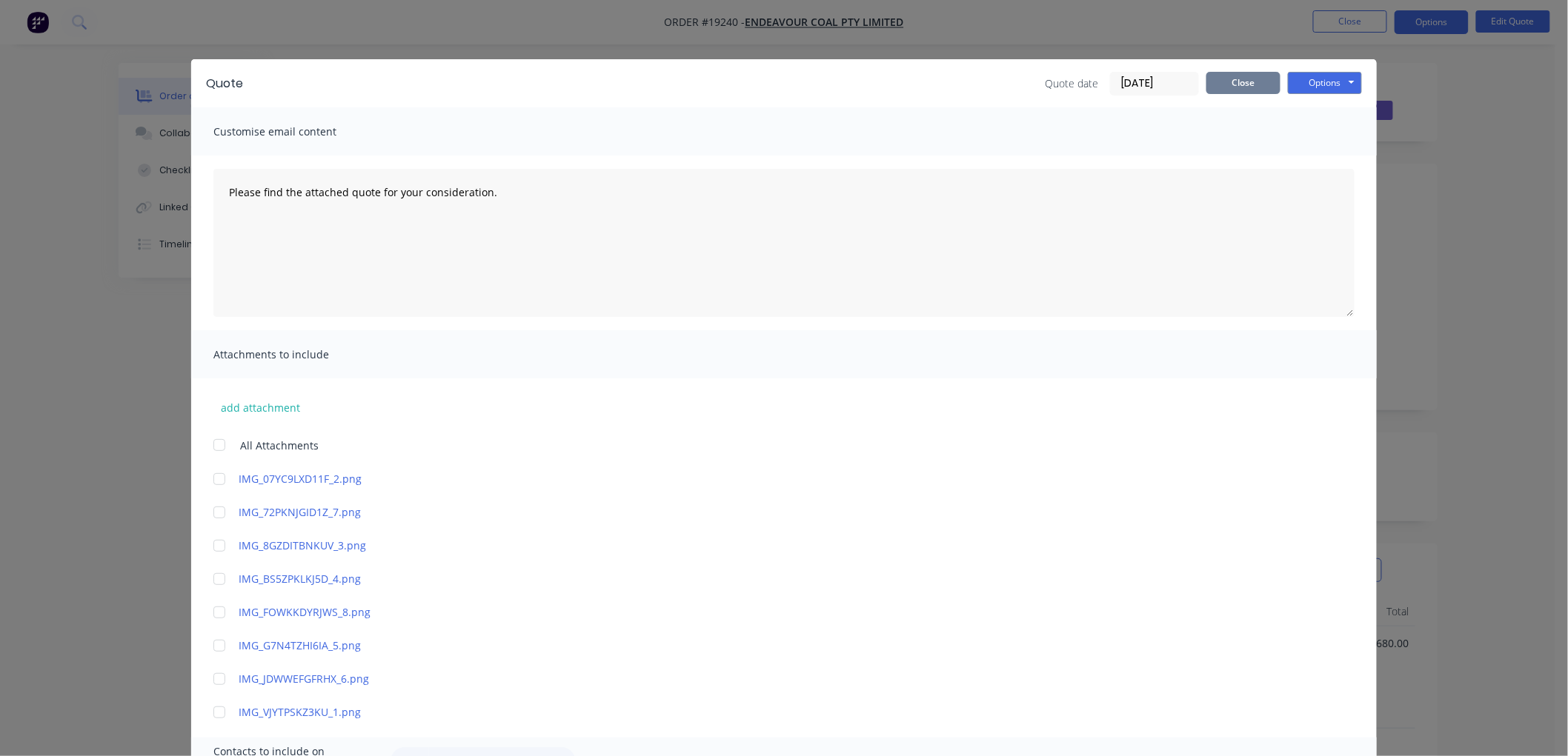
click at [1228, 89] on button "Close" at bounding box center [1243, 83] width 74 height 22
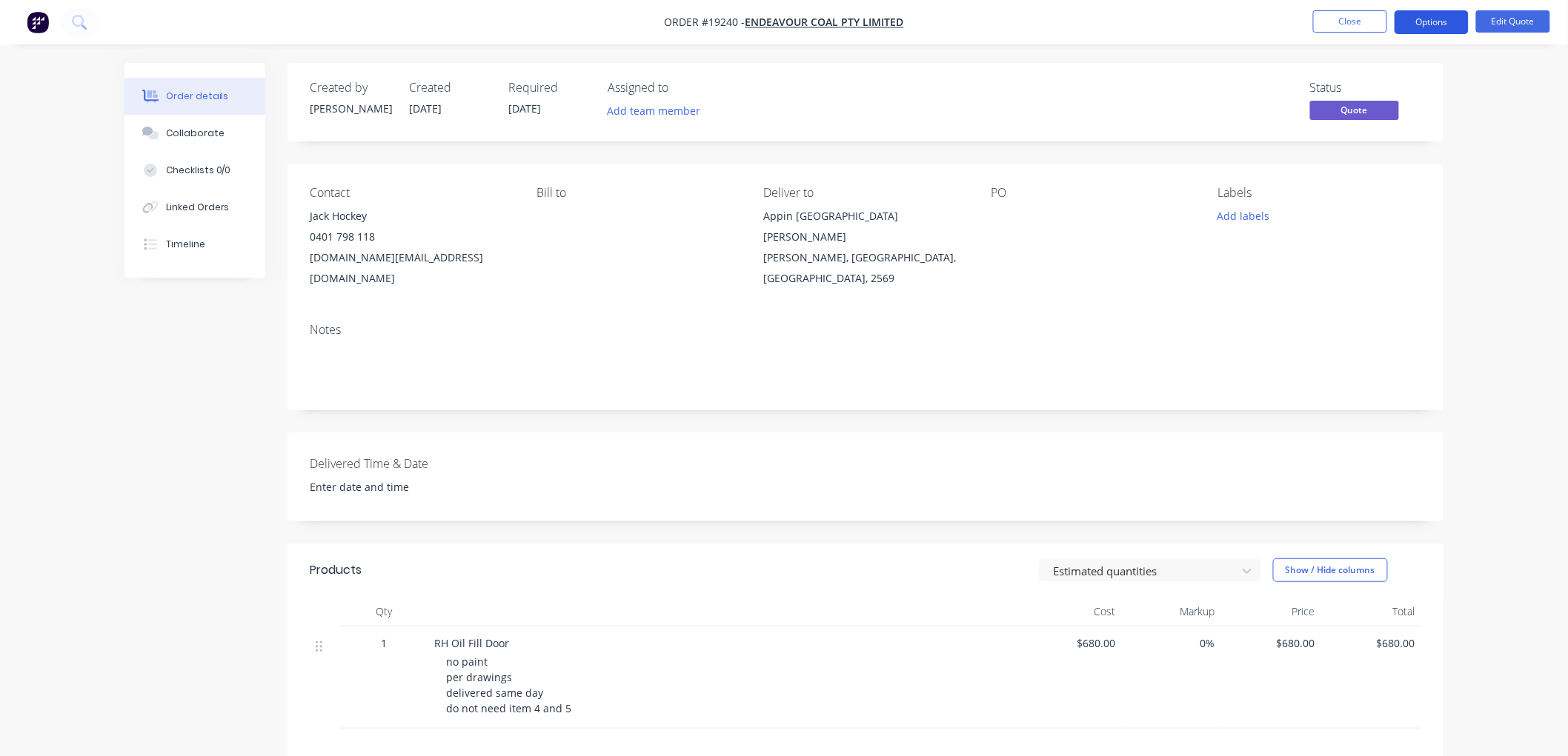
click at [1423, 20] on button "Options" at bounding box center [1431, 22] width 74 height 24
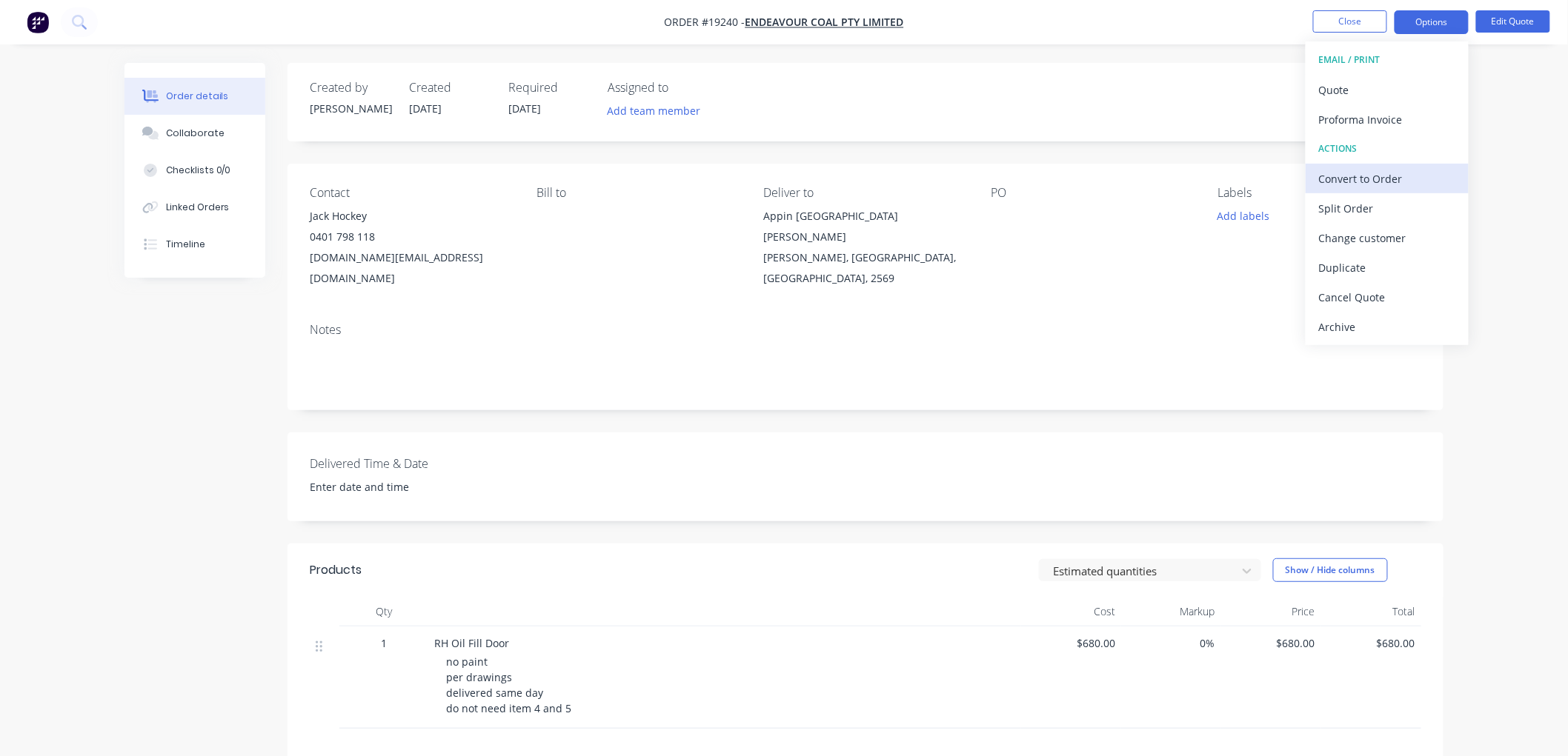
click at [1352, 187] on div "Convert to Order" at bounding box center [1387, 178] width 136 height 22
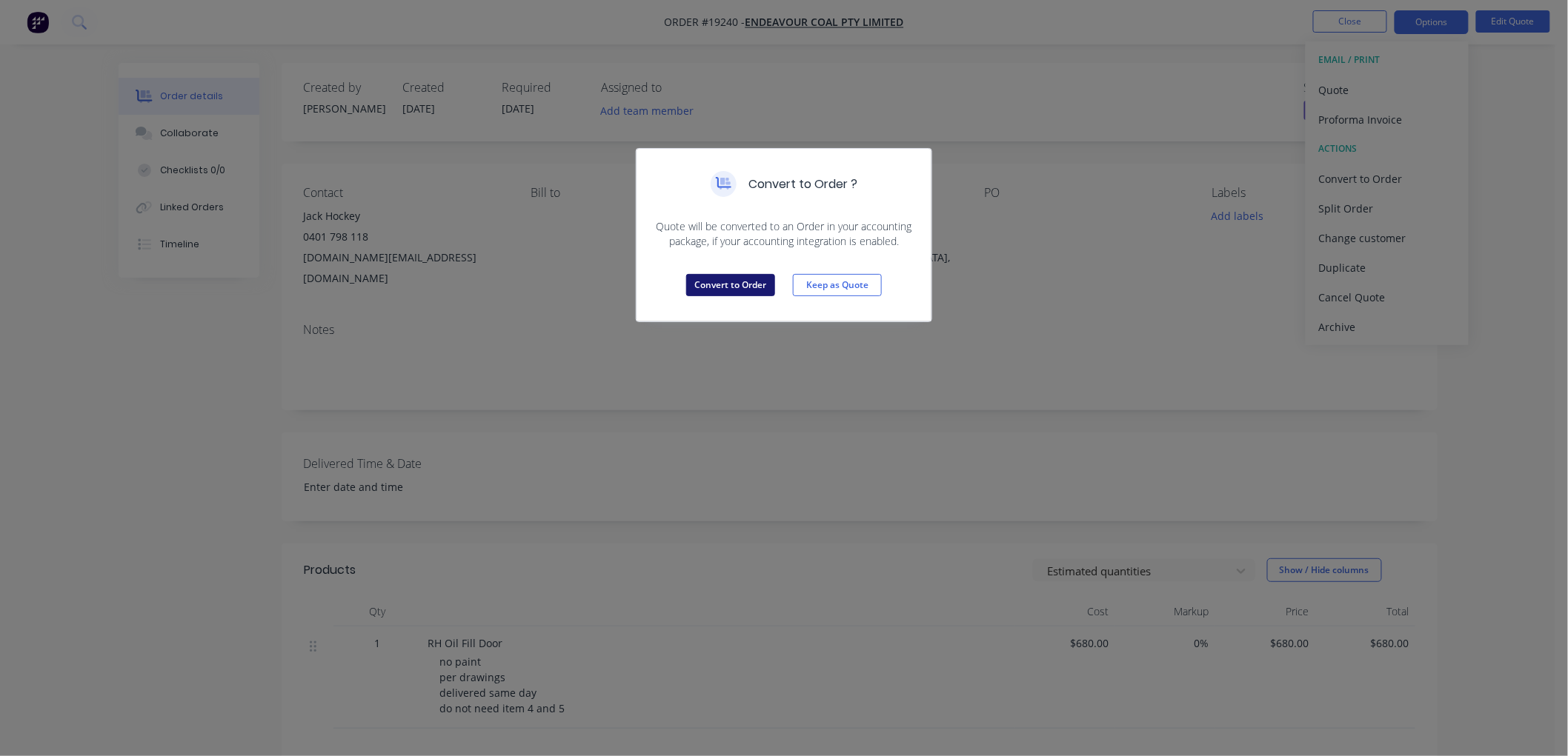
click at [742, 290] on button "Convert to Order" at bounding box center [731, 285] width 89 height 22
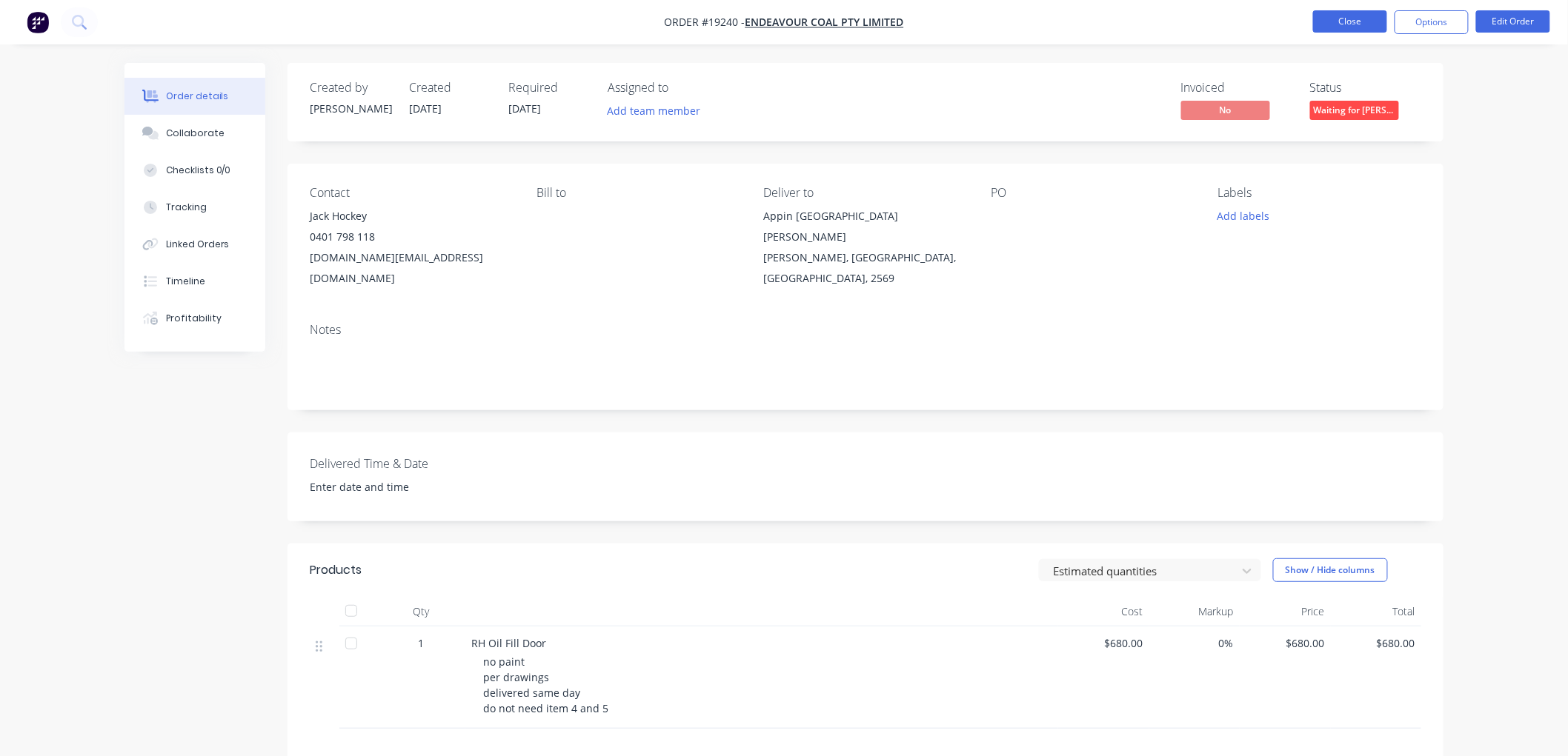
click at [1338, 30] on button "Close" at bounding box center [1350, 22] width 74 height 22
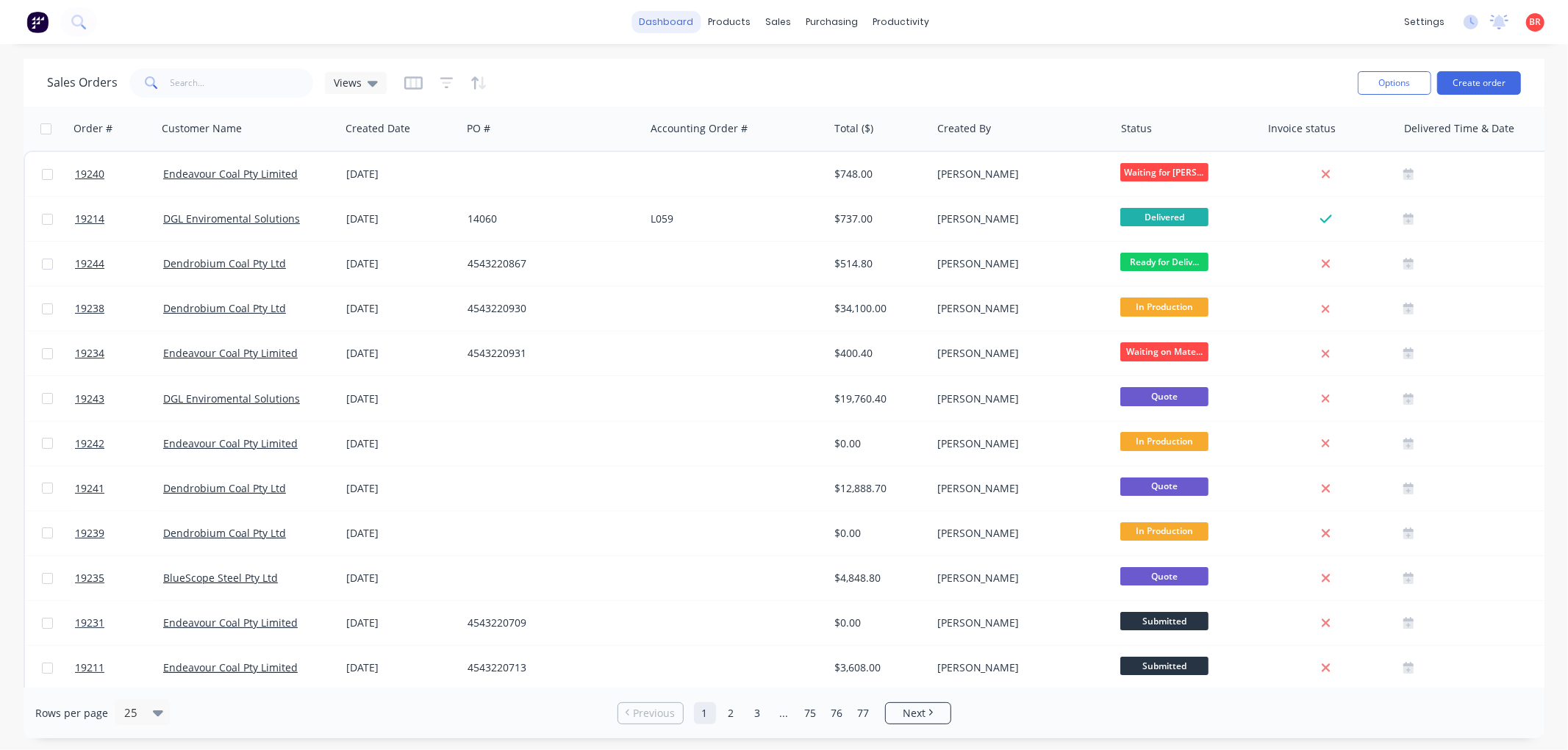
click at [681, 23] on link "dashboard" at bounding box center [666, 22] width 69 height 22
